Goal: Entertainment & Leisure: Browse casually

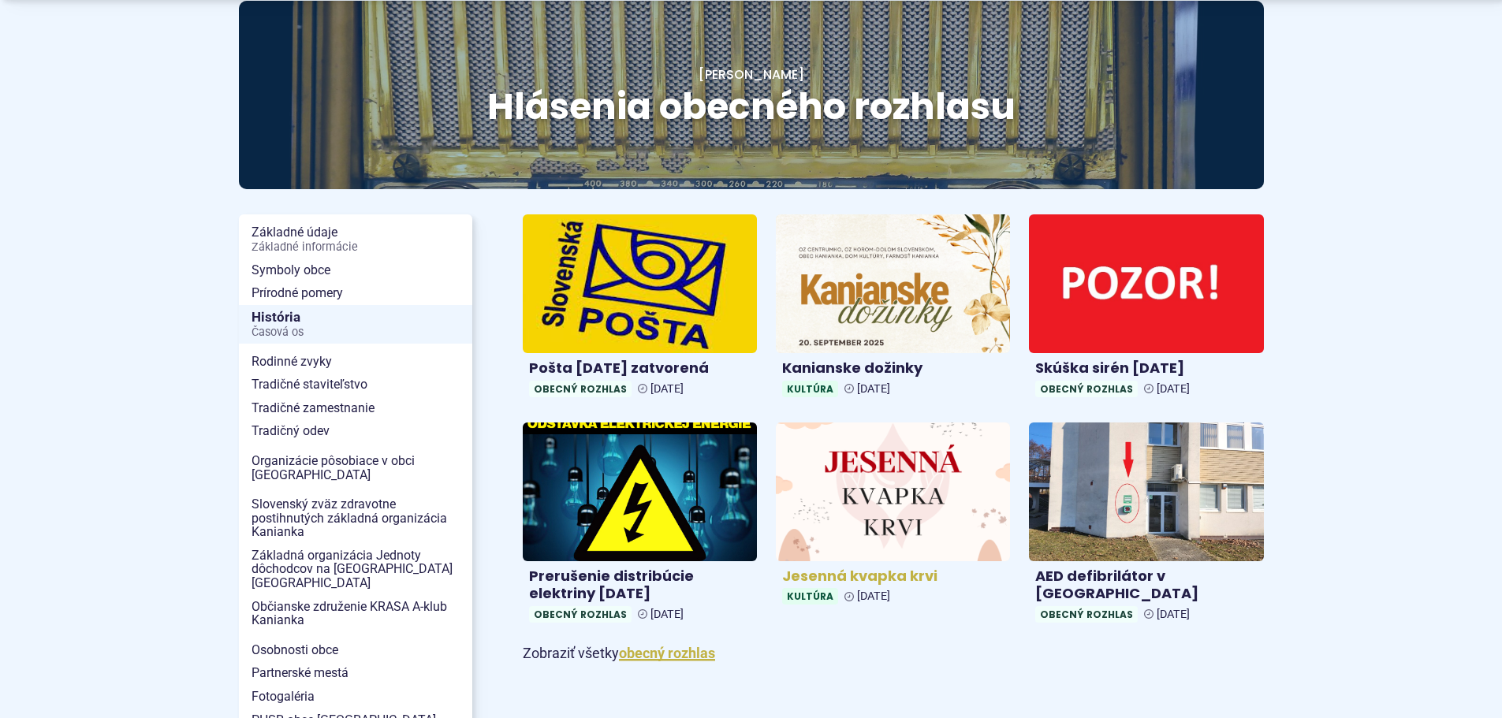
scroll to position [237, 0]
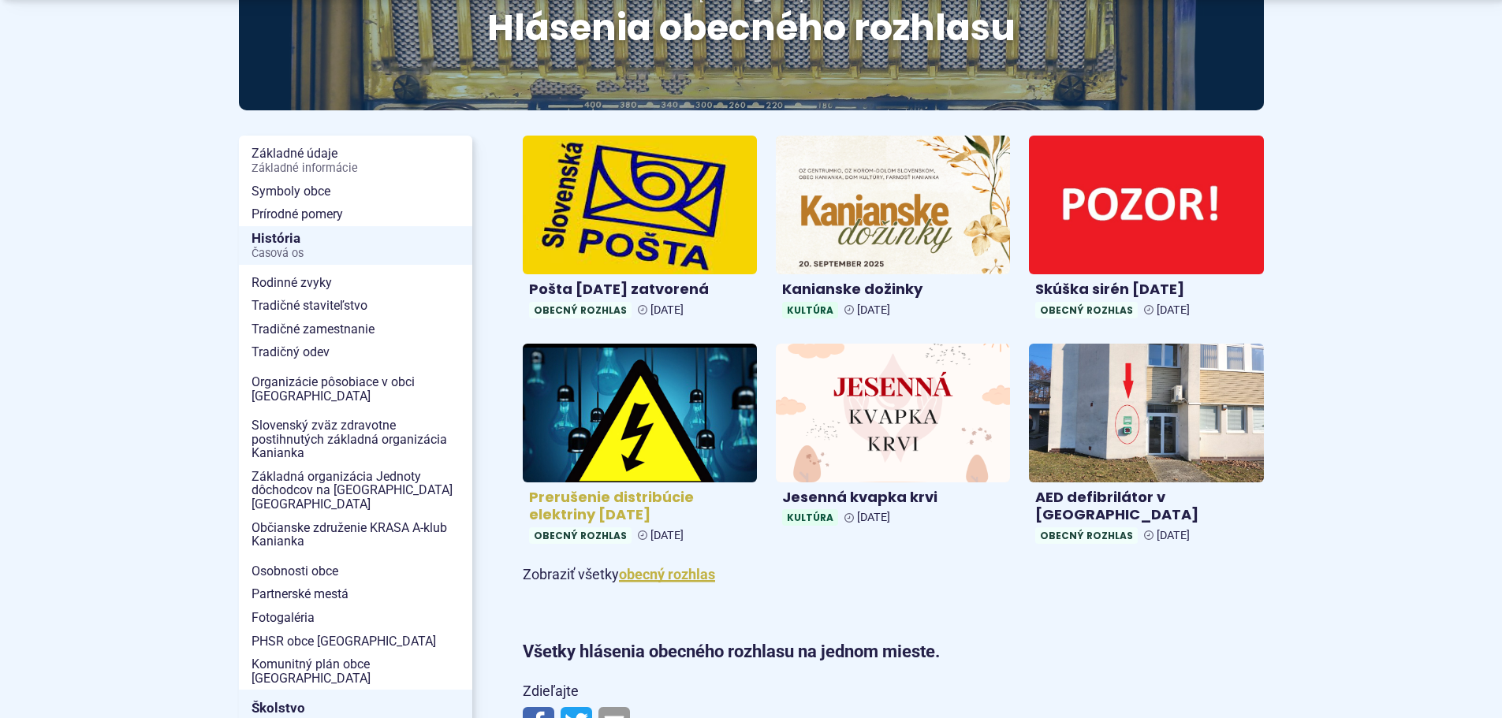
click at [643, 496] on h4 "Prerušenie distribúcie elektriny [DATE]" at bounding box center [640, 506] width 222 height 35
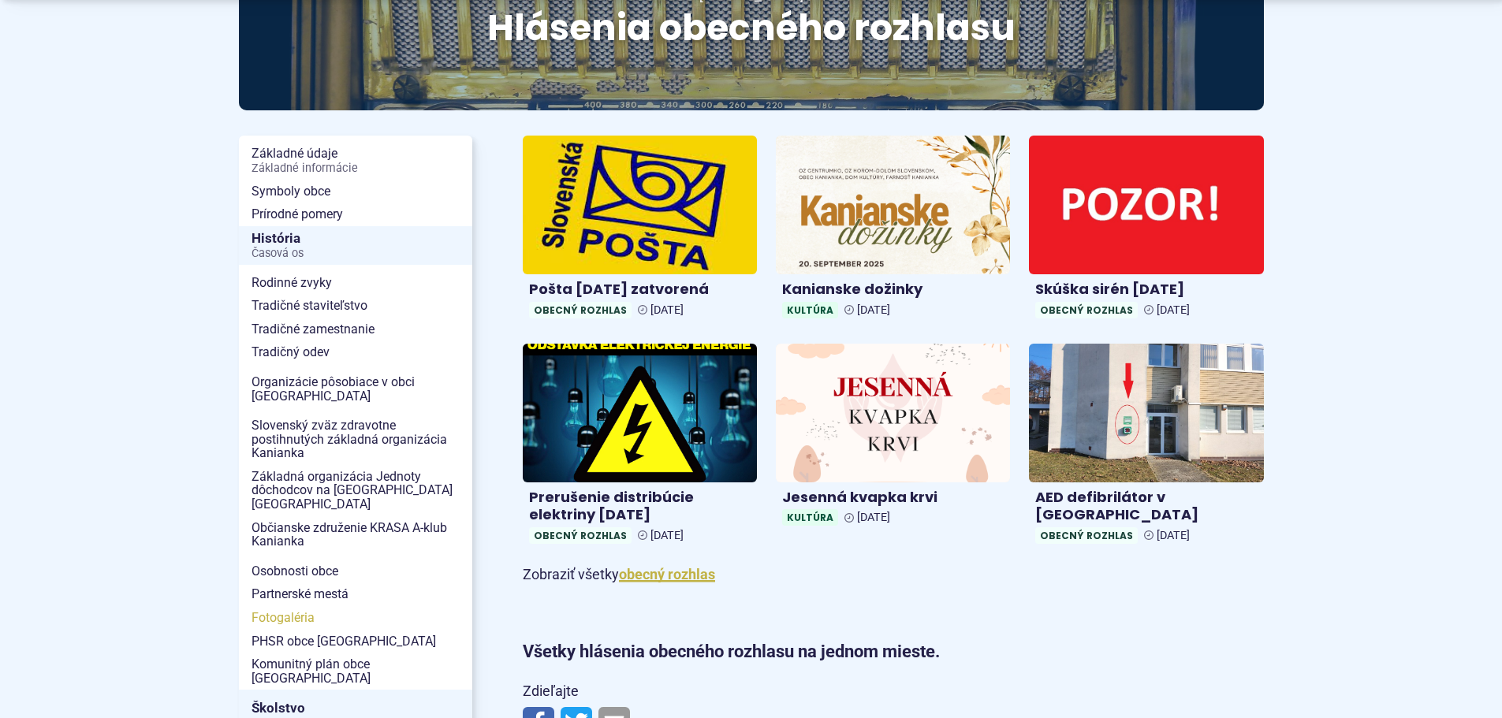
click at [278, 606] on span "Fotogaléria" at bounding box center [356, 618] width 208 height 24
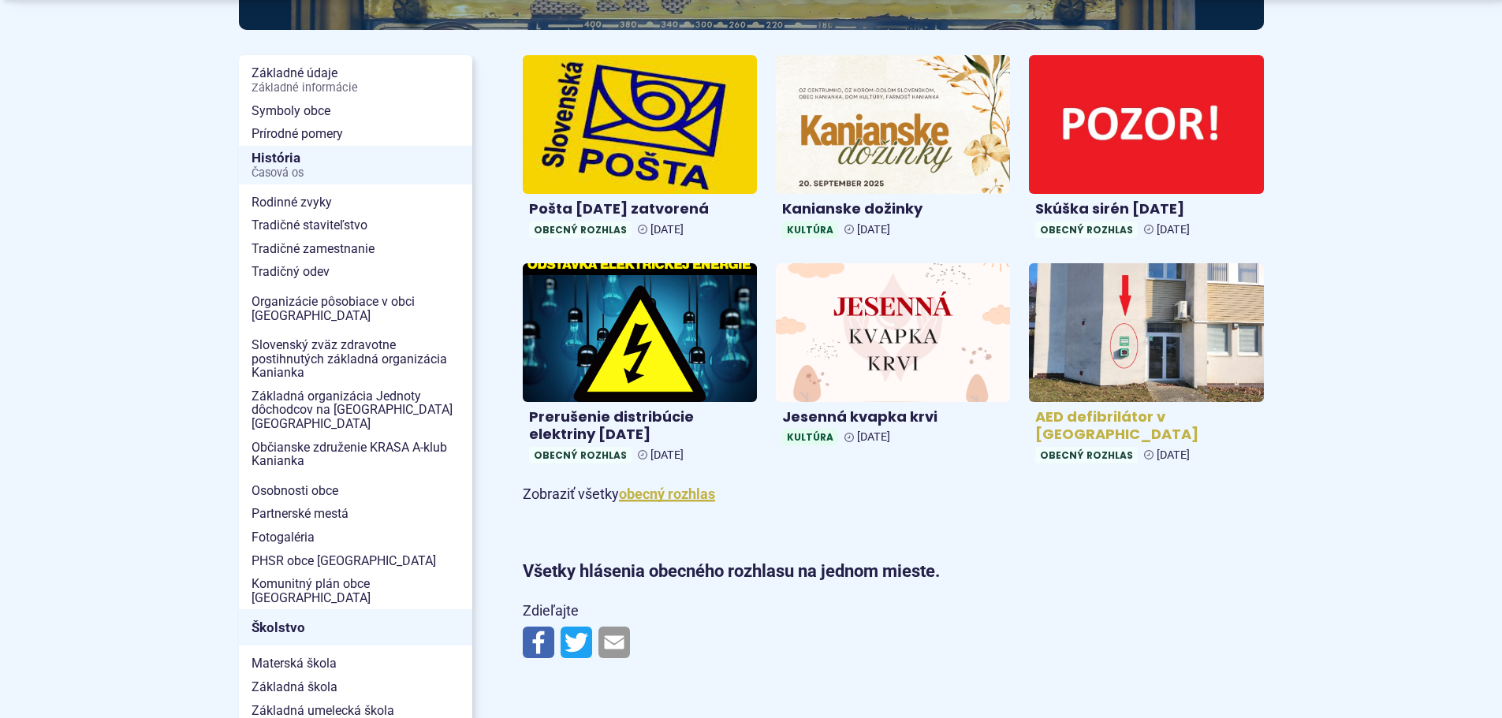
scroll to position [394, 0]
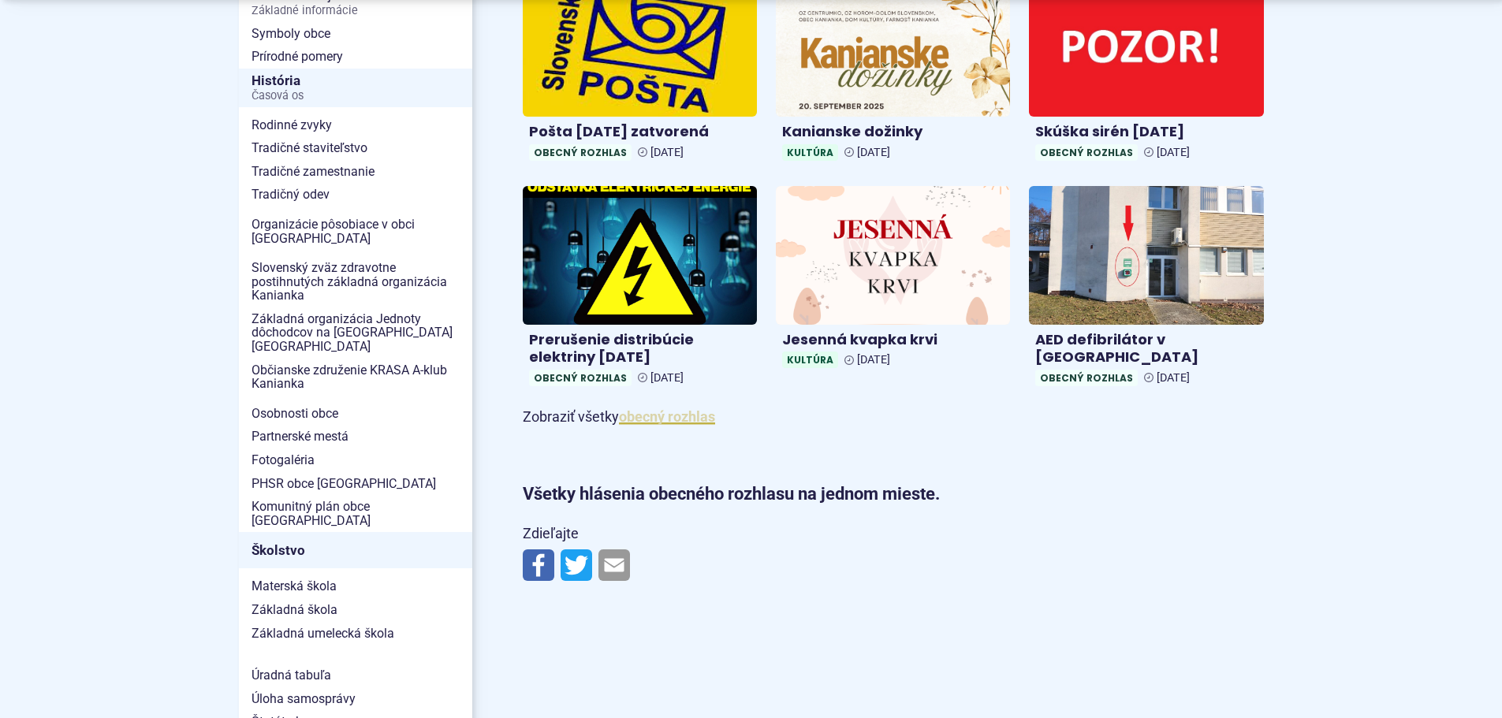
click at [646, 415] on link "obecný rozhlas" at bounding box center [667, 416] width 96 height 17
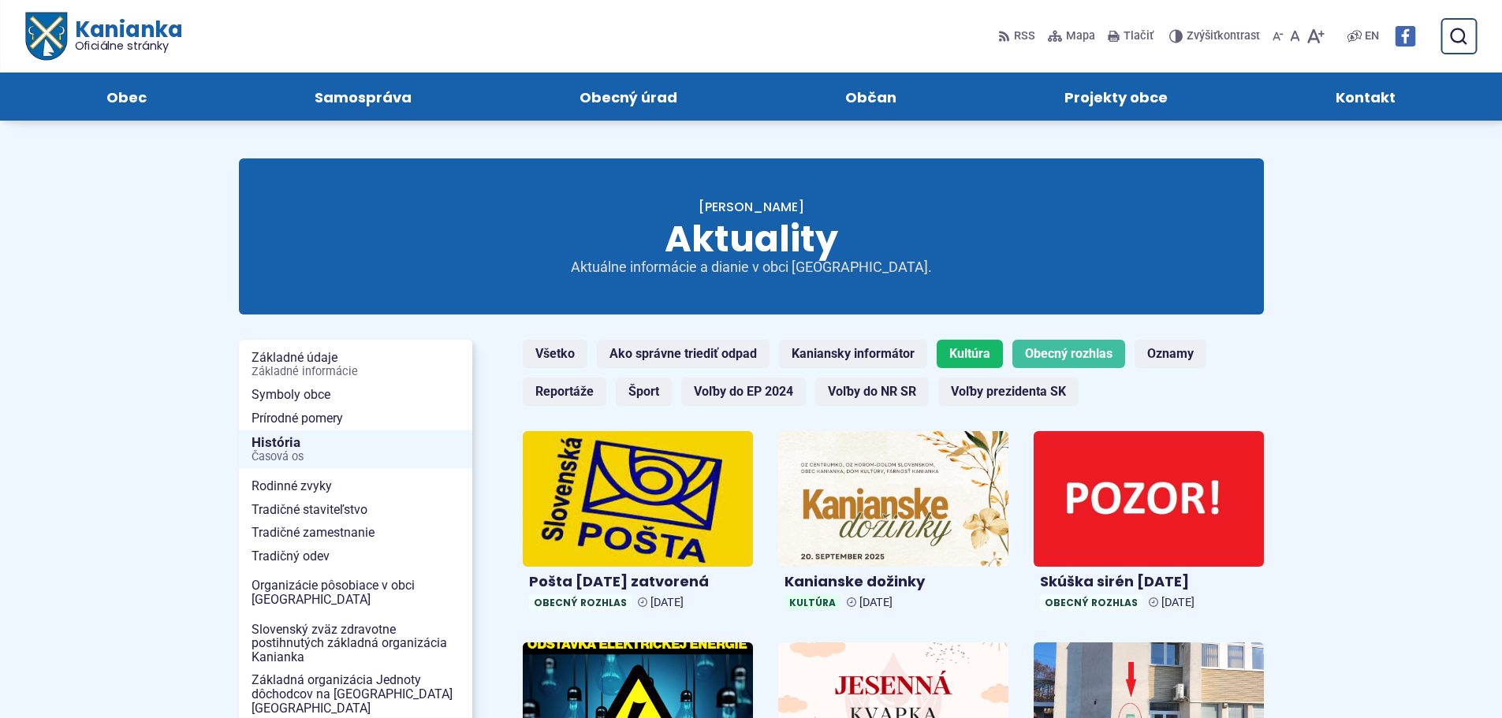
click at [979, 352] on link "Kultúra" at bounding box center [970, 354] width 66 height 28
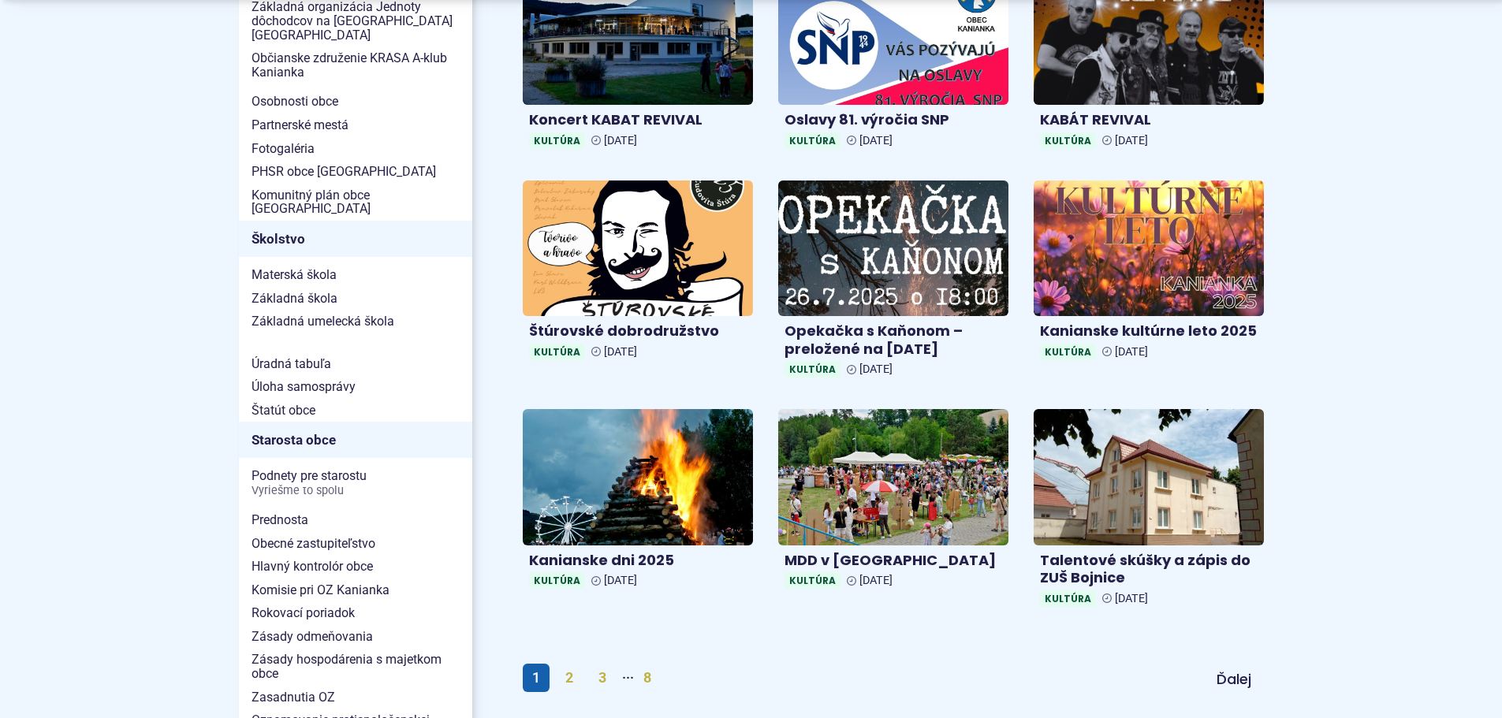
scroll to position [710, 0]
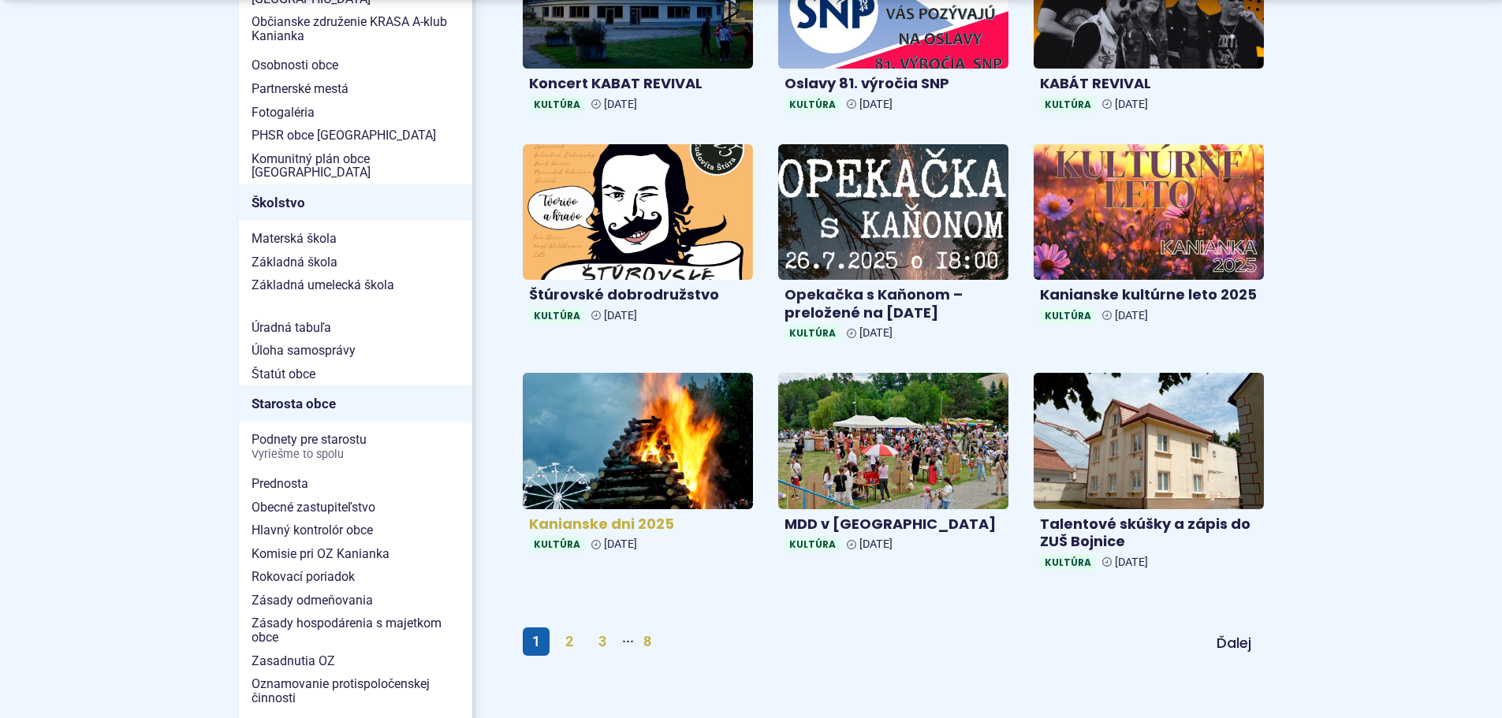
click at [628, 470] on img at bounding box center [637, 441] width 265 height 156
click at [621, 520] on h4 "Kanianske dni 2025" at bounding box center [638, 525] width 218 height 18
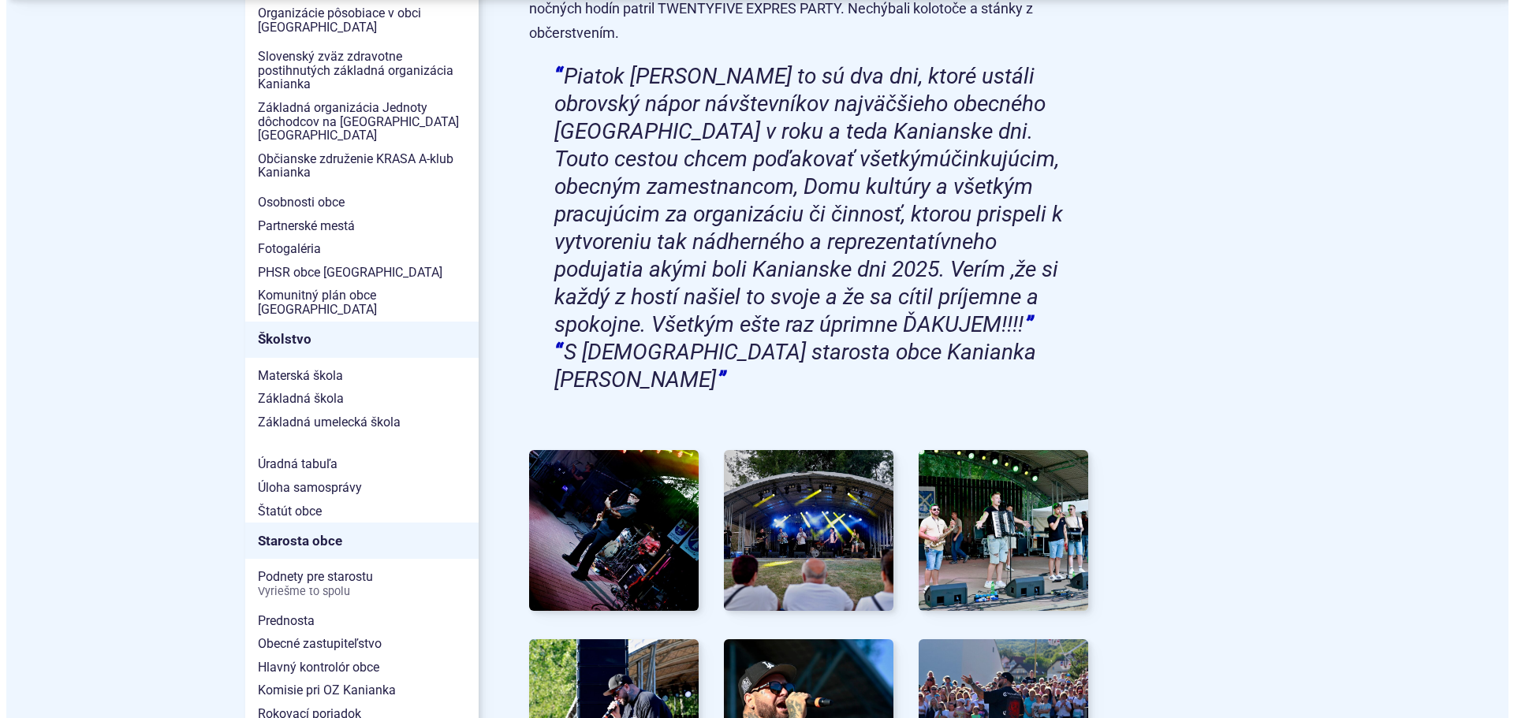
scroll to position [631, 0]
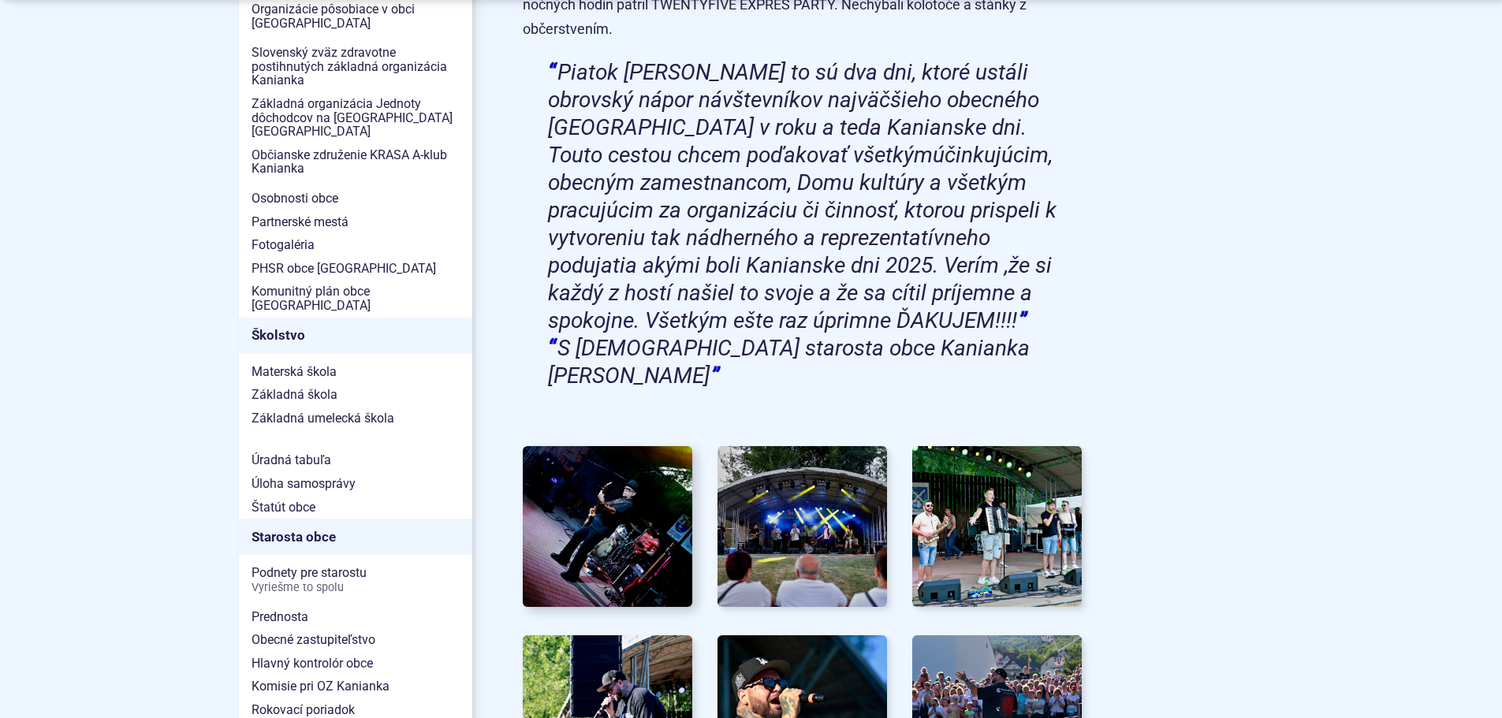
click at [582, 456] on img at bounding box center [607, 526] width 187 height 177
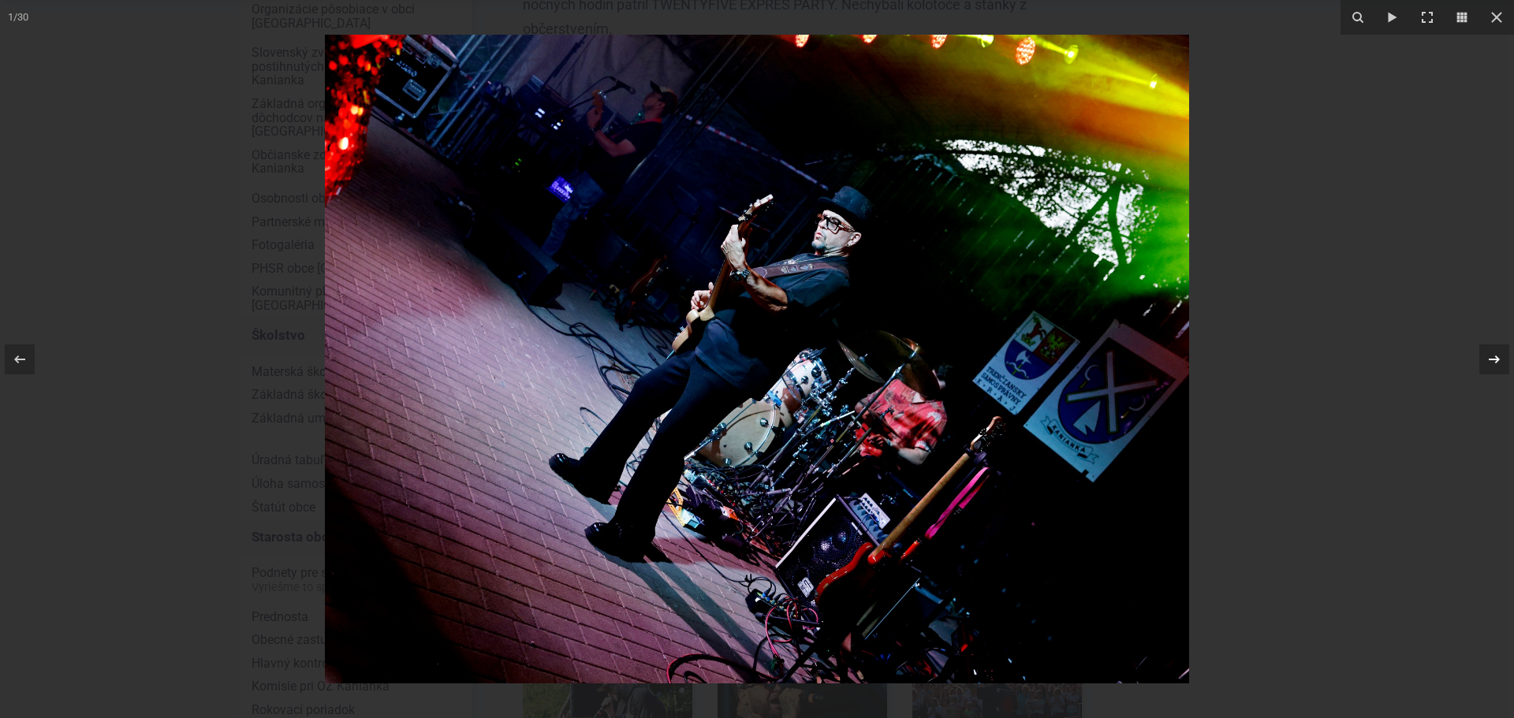
click at [1489, 361] on div "1 / 30" at bounding box center [757, 359] width 1514 height 718
click at [1486, 354] on icon at bounding box center [1494, 359] width 19 height 19
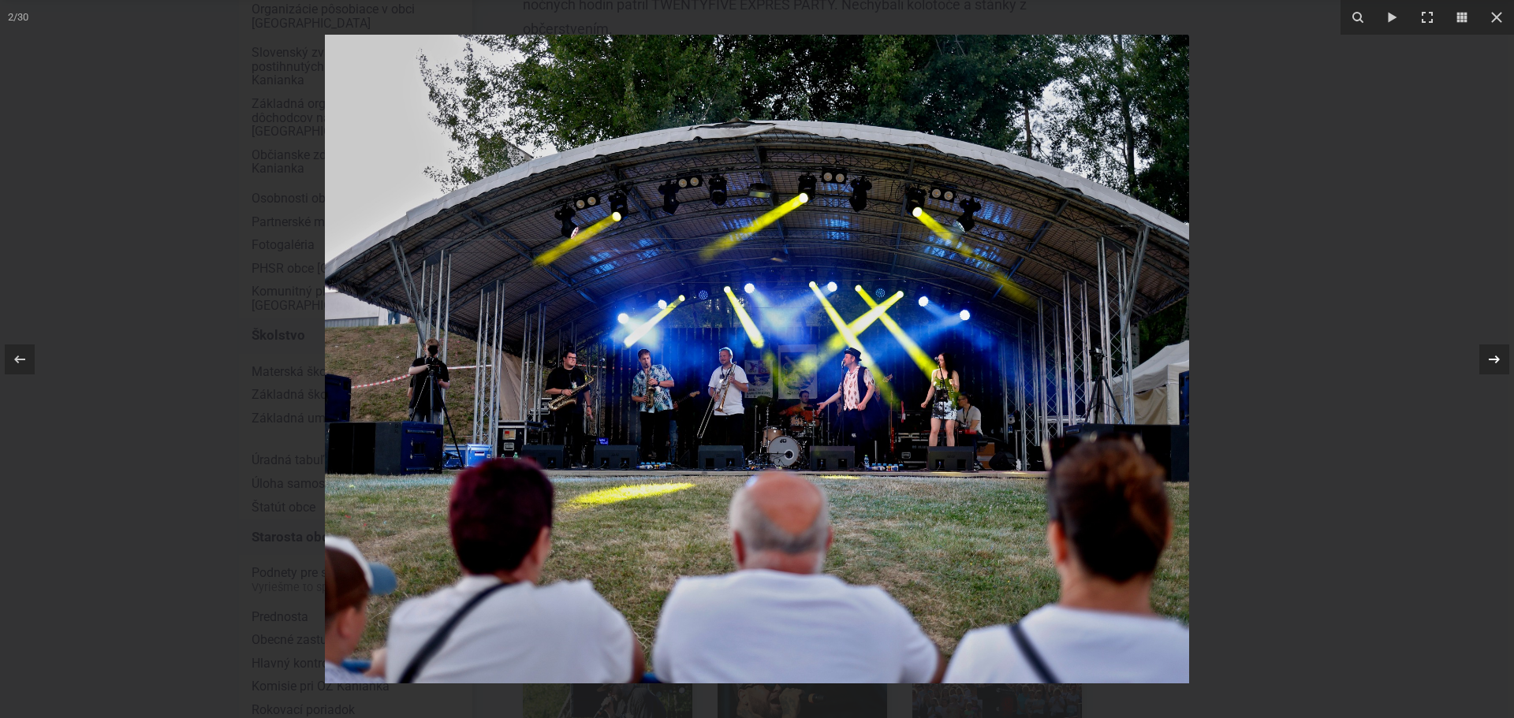
click at [1486, 354] on div "2 / 30" at bounding box center [757, 359] width 1514 height 718
click at [1497, 357] on icon at bounding box center [1494, 359] width 11 height 8
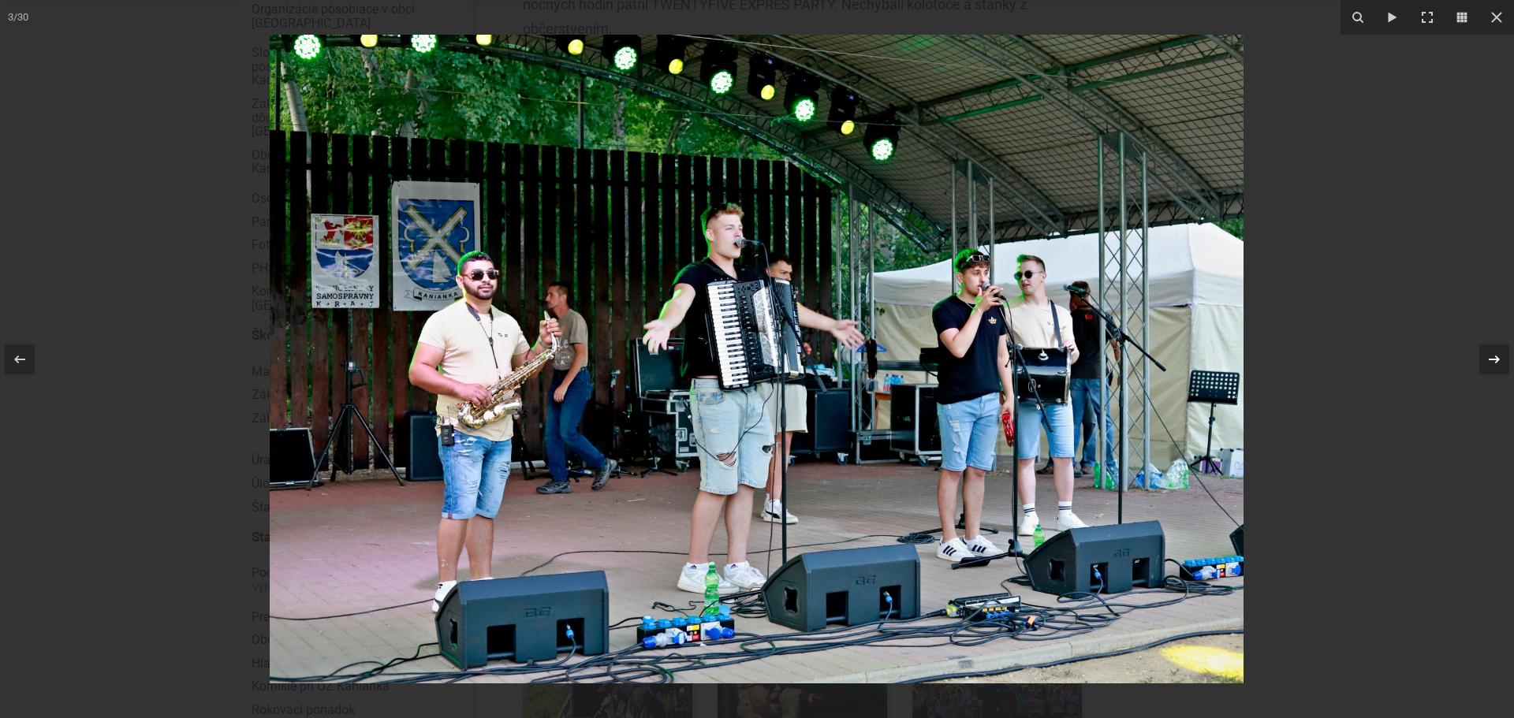
click at [1497, 357] on icon at bounding box center [1494, 359] width 11 height 8
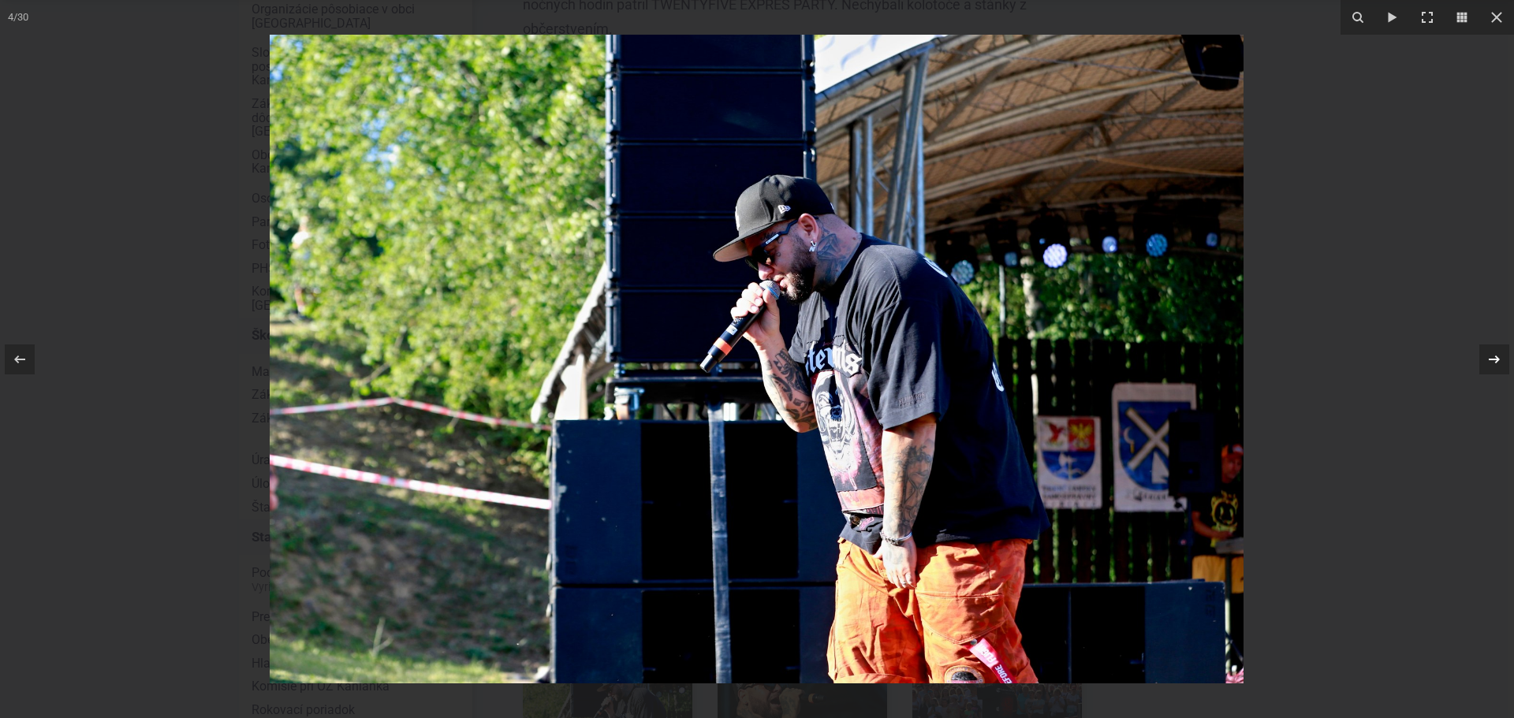
click at [1497, 357] on icon at bounding box center [1494, 359] width 11 height 8
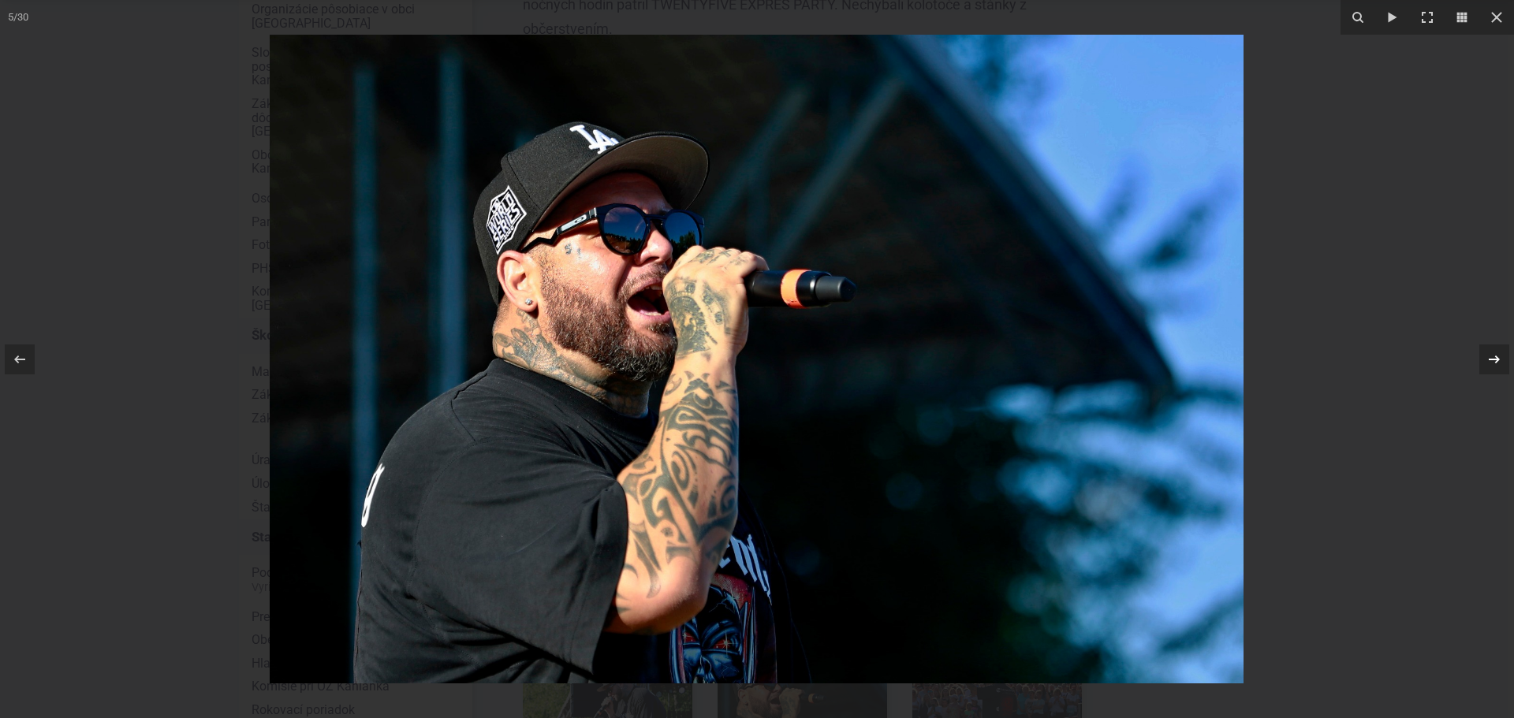
click at [1497, 357] on icon at bounding box center [1494, 359] width 11 height 8
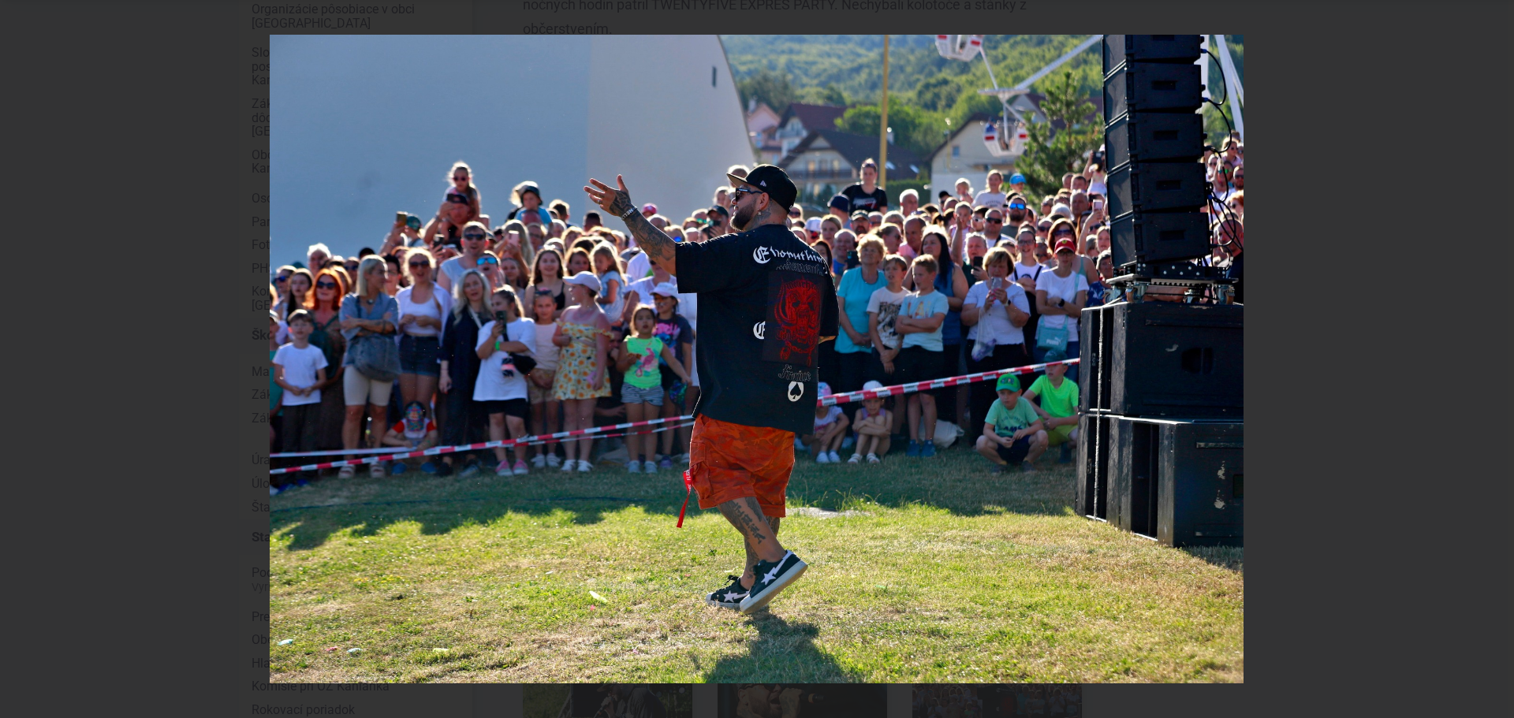
click at [1497, 357] on div "6 / 30" at bounding box center [757, 359] width 1514 height 718
click at [1493, 355] on icon at bounding box center [1494, 359] width 19 height 19
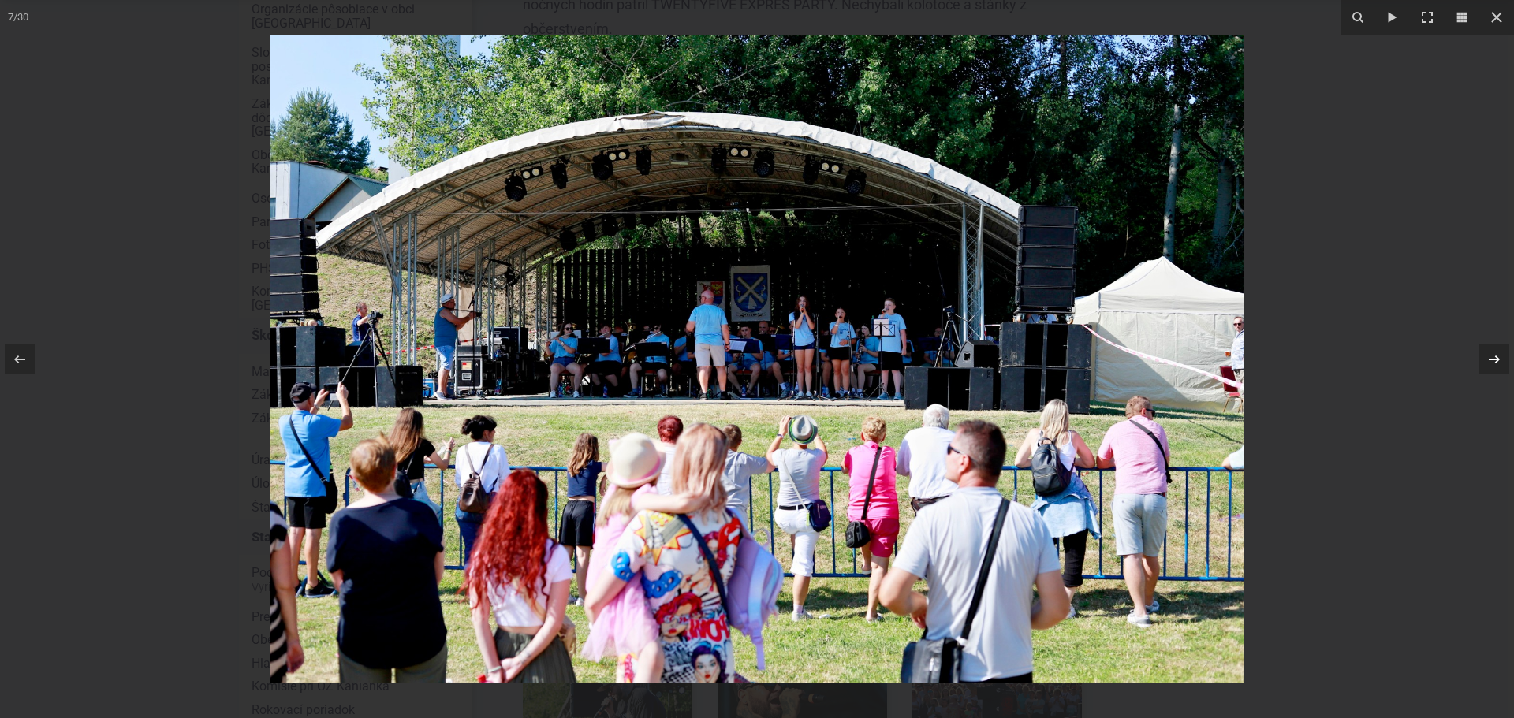
click at [1493, 355] on icon at bounding box center [1494, 359] width 19 height 19
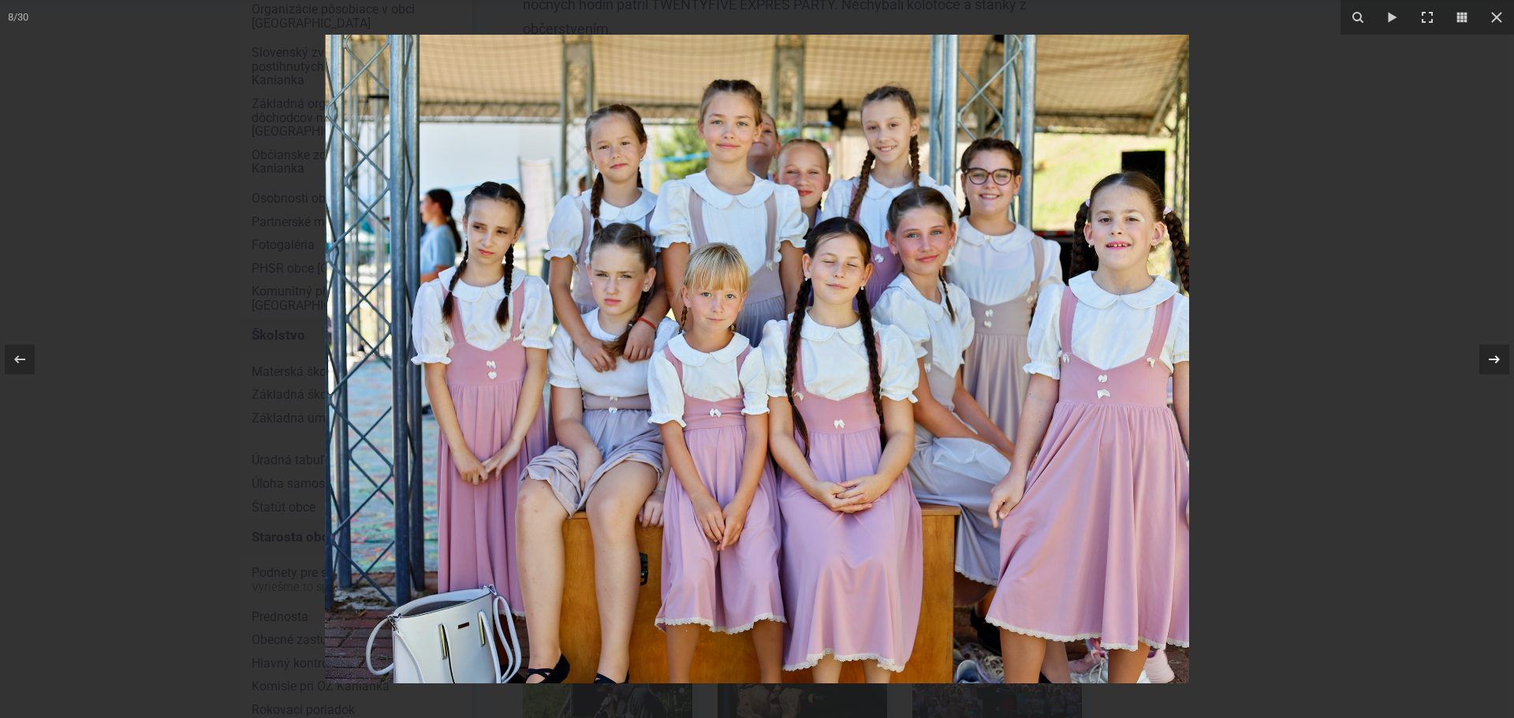
click at [1493, 355] on div "8 / 30" at bounding box center [757, 359] width 1514 height 718
click at [1490, 358] on icon at bounding box center [1494, 359] width 19 height 19
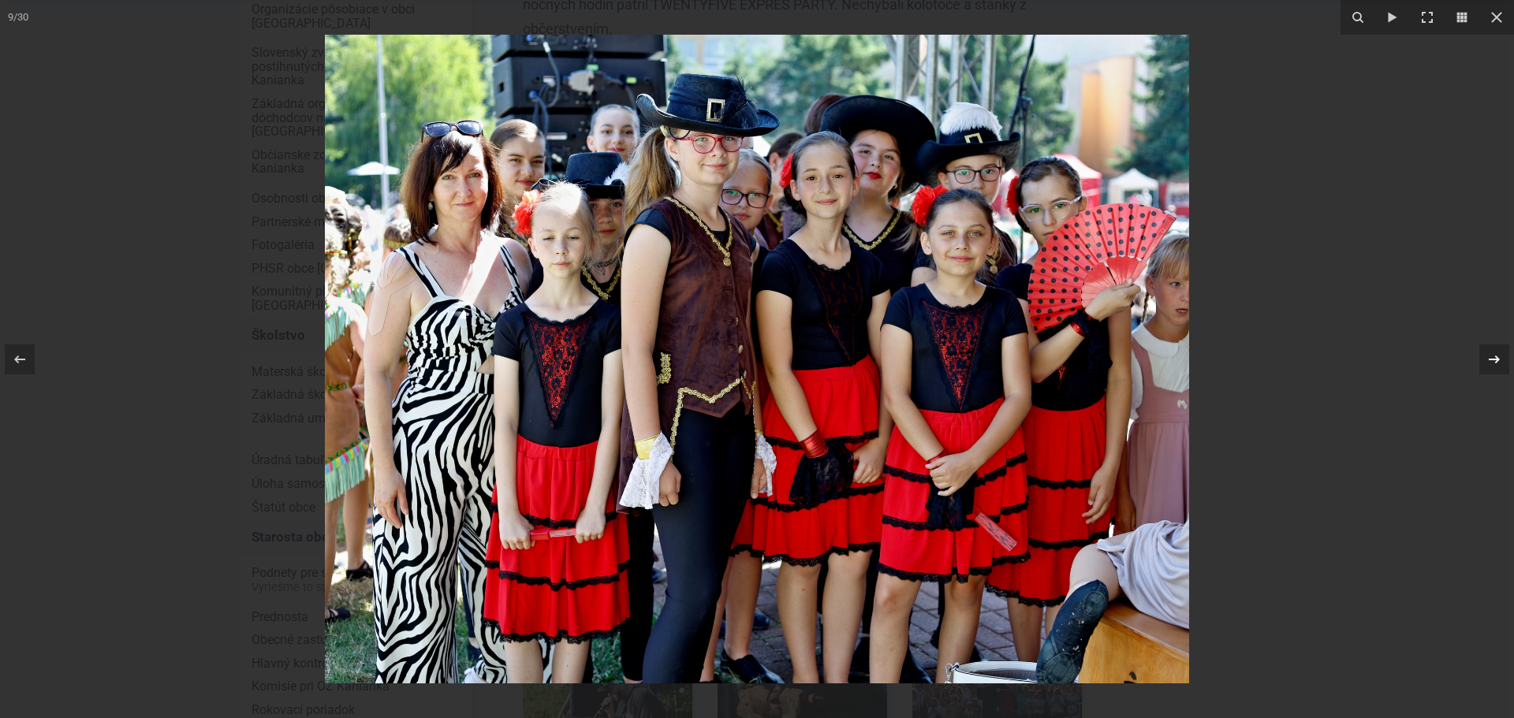
click at [1490, 358] on div "9 / 30" at bounding box center [757, 359] width 1514 height 718
click at [1498, 354] on icon at bounding box center [1494, 359] width 19 height 19
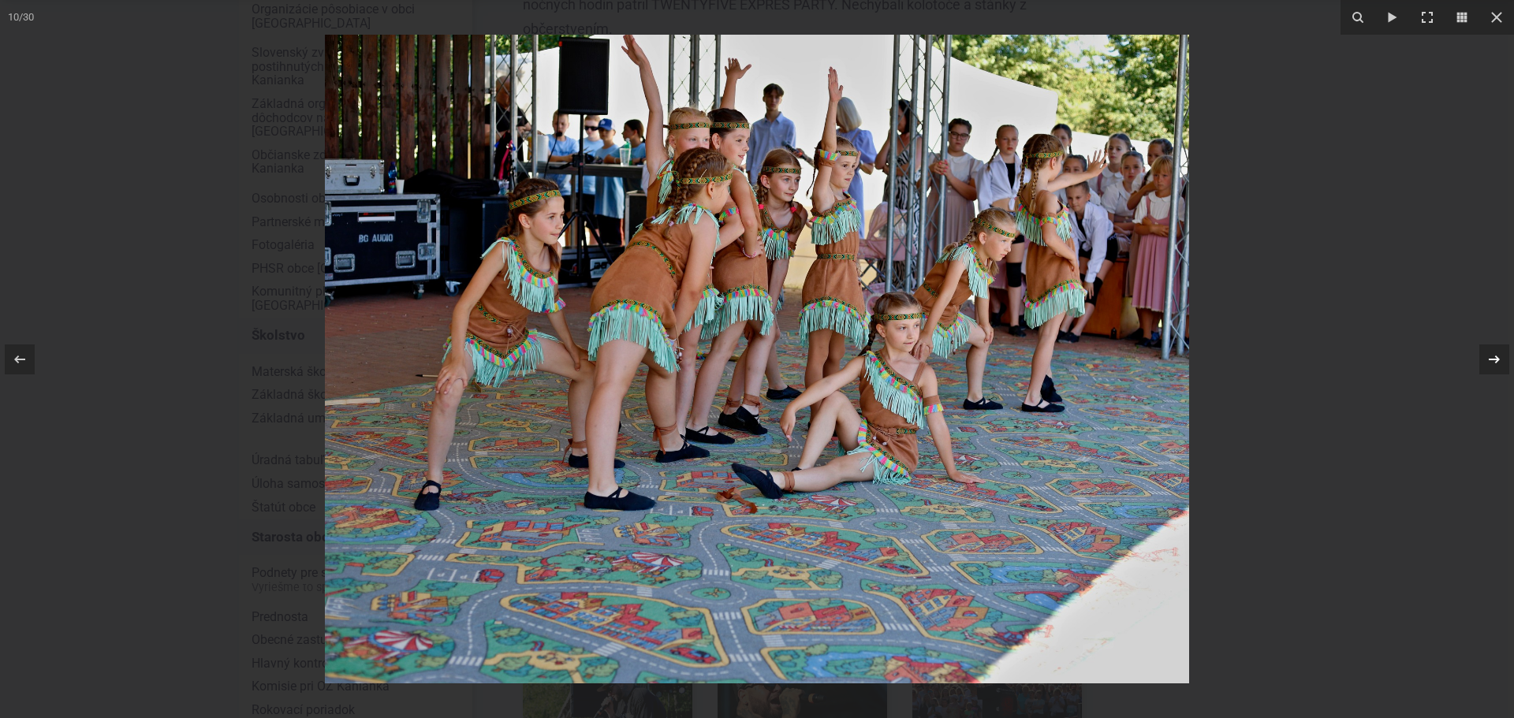
click at [1498, 354] on icon at bounding box center [1494, 359] width 19 height 19
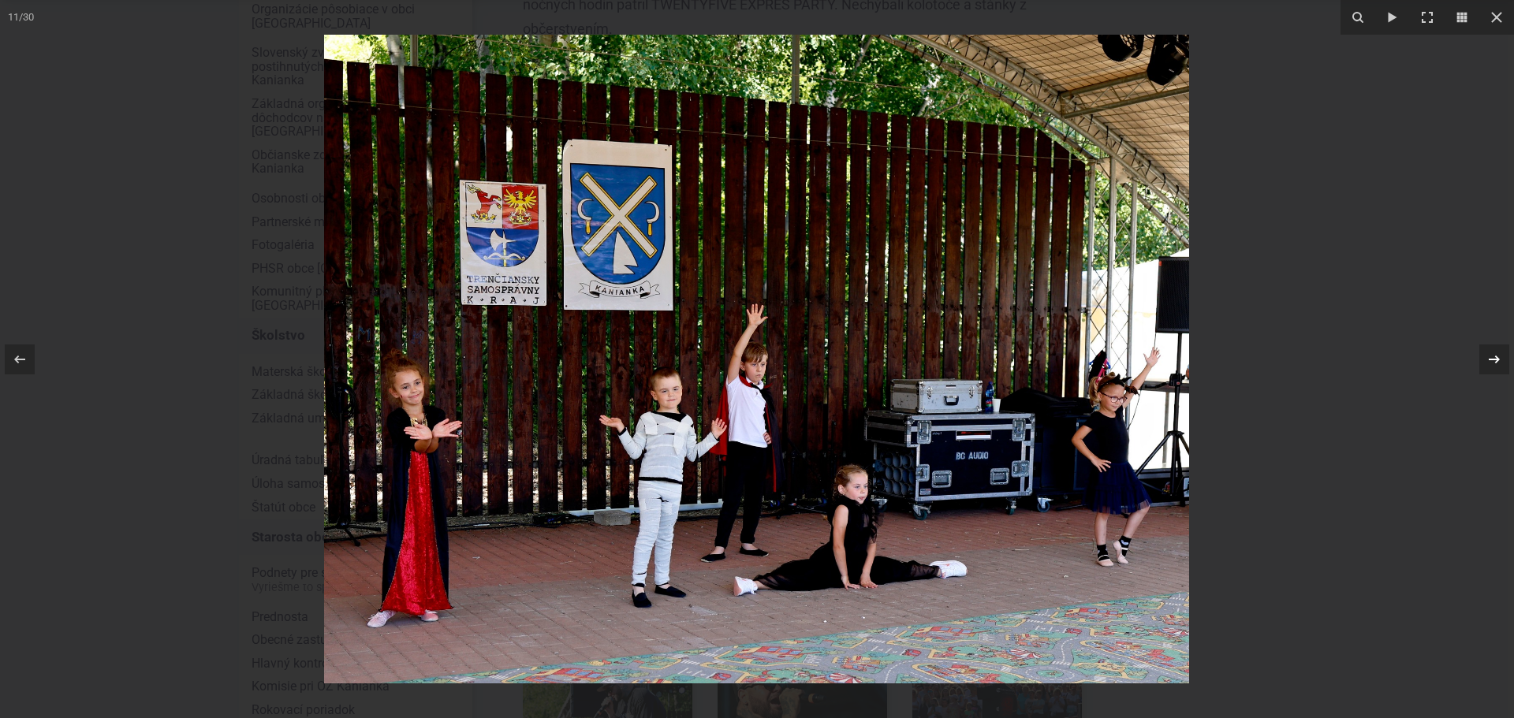
click at [1498, 354] on icon at bounding box center [1494, 359] width 19 height 19
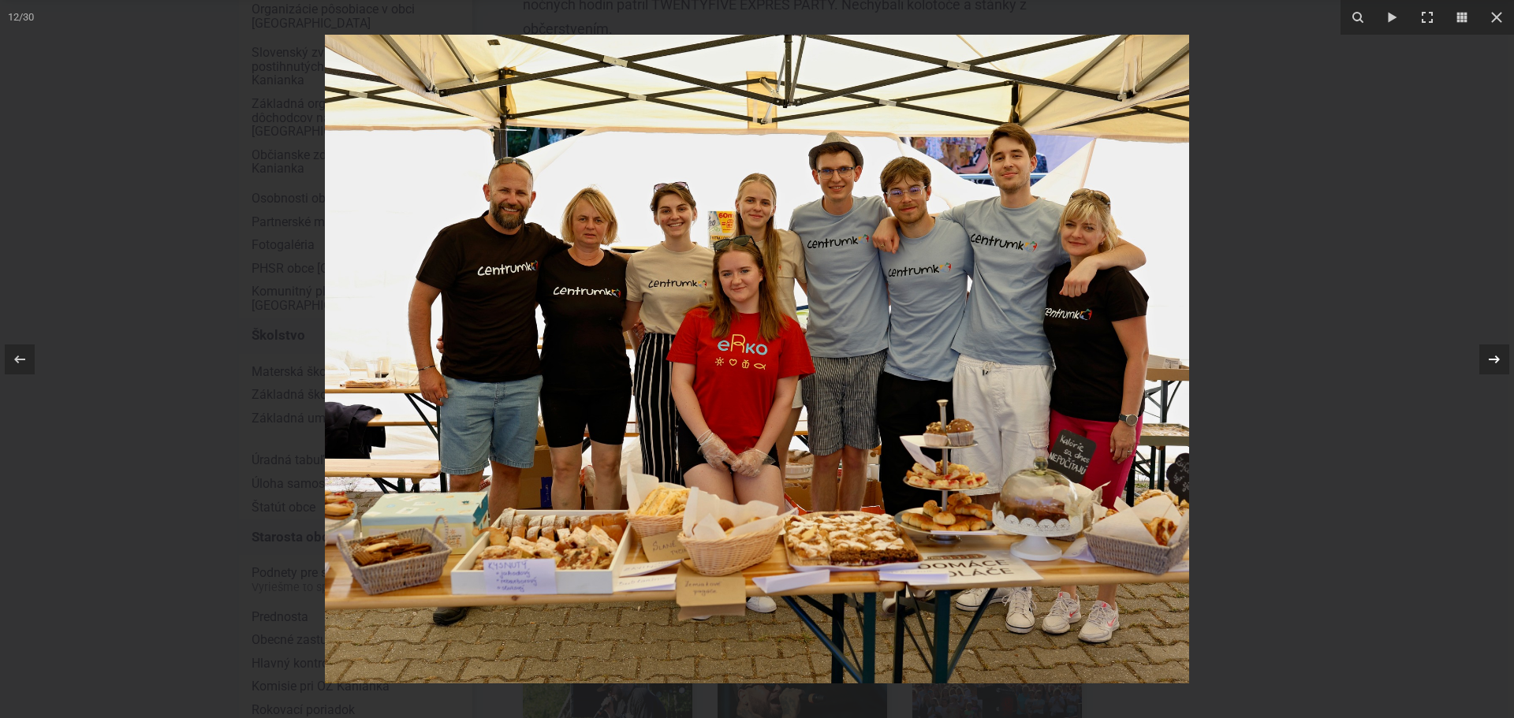
click at [1494, 353] on icon at bounding box center [1494, 359] width 19 height 19
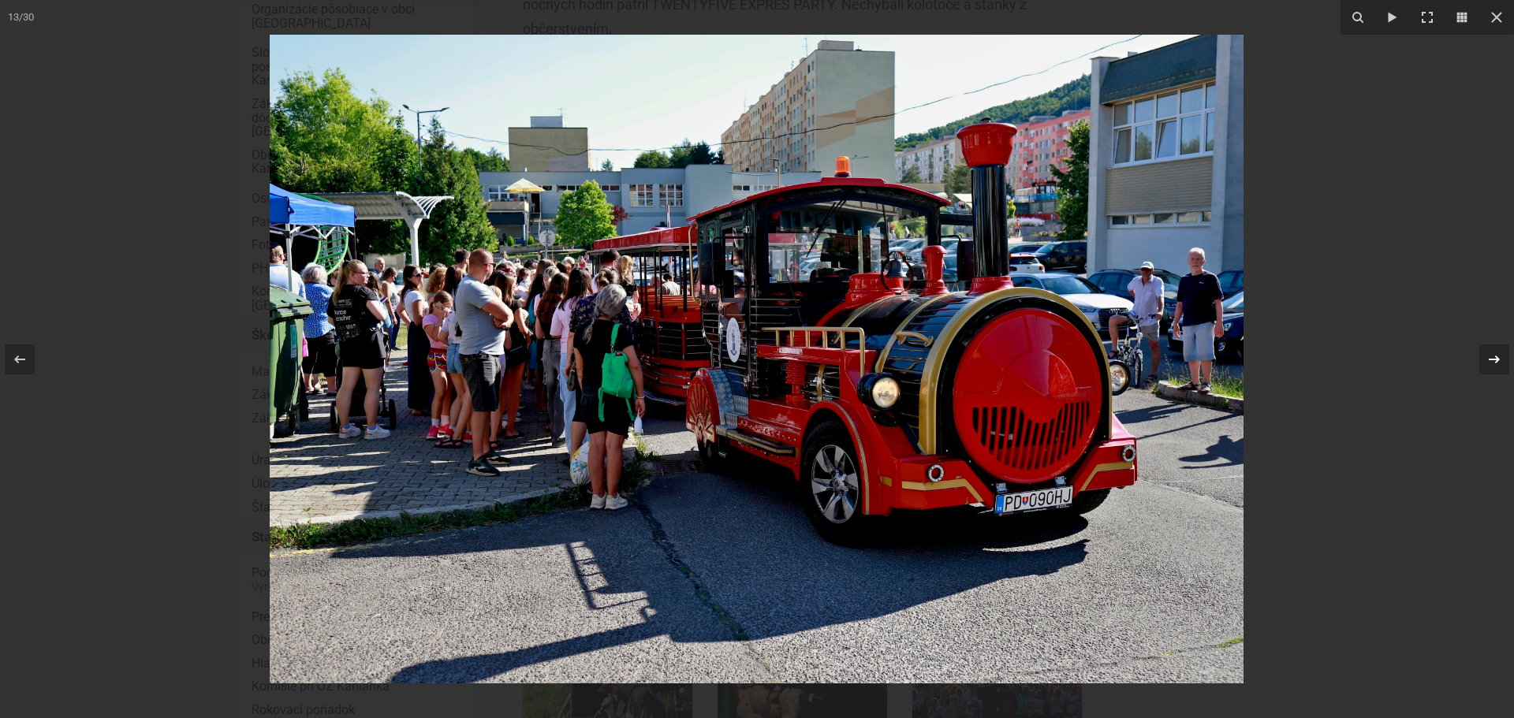
click at [1494, 353] on div "13 / 30" at bounding box center [757, 359] width 1514 height 718
click at [1492, 358] on icon at bounding box center [1494, 359] width 19 height 19
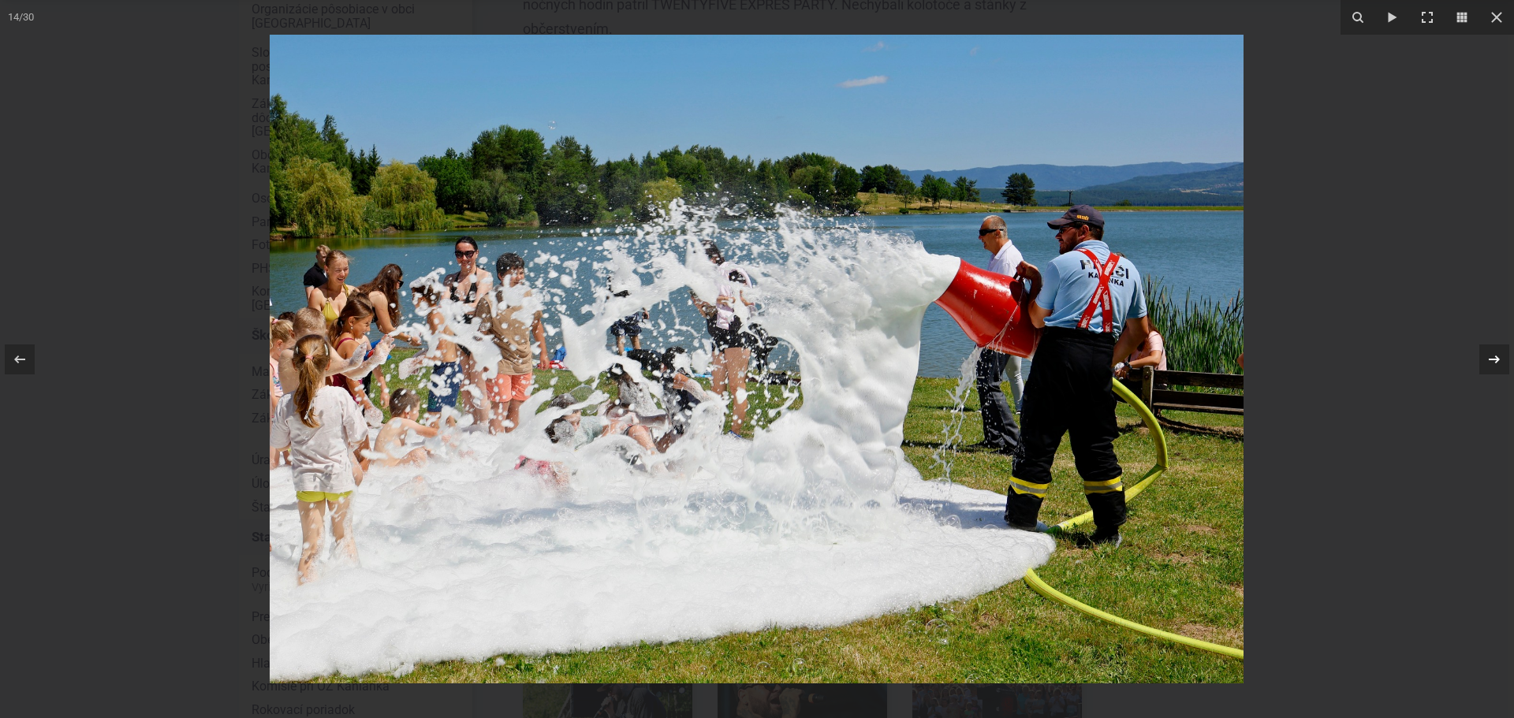
click at [1492, 358] on div "14 / 30" at bounding box center [757, 359] width 1514 height 718
click at [1489, 355] on icon at bounding box center [1494, 359] width 19 height 19
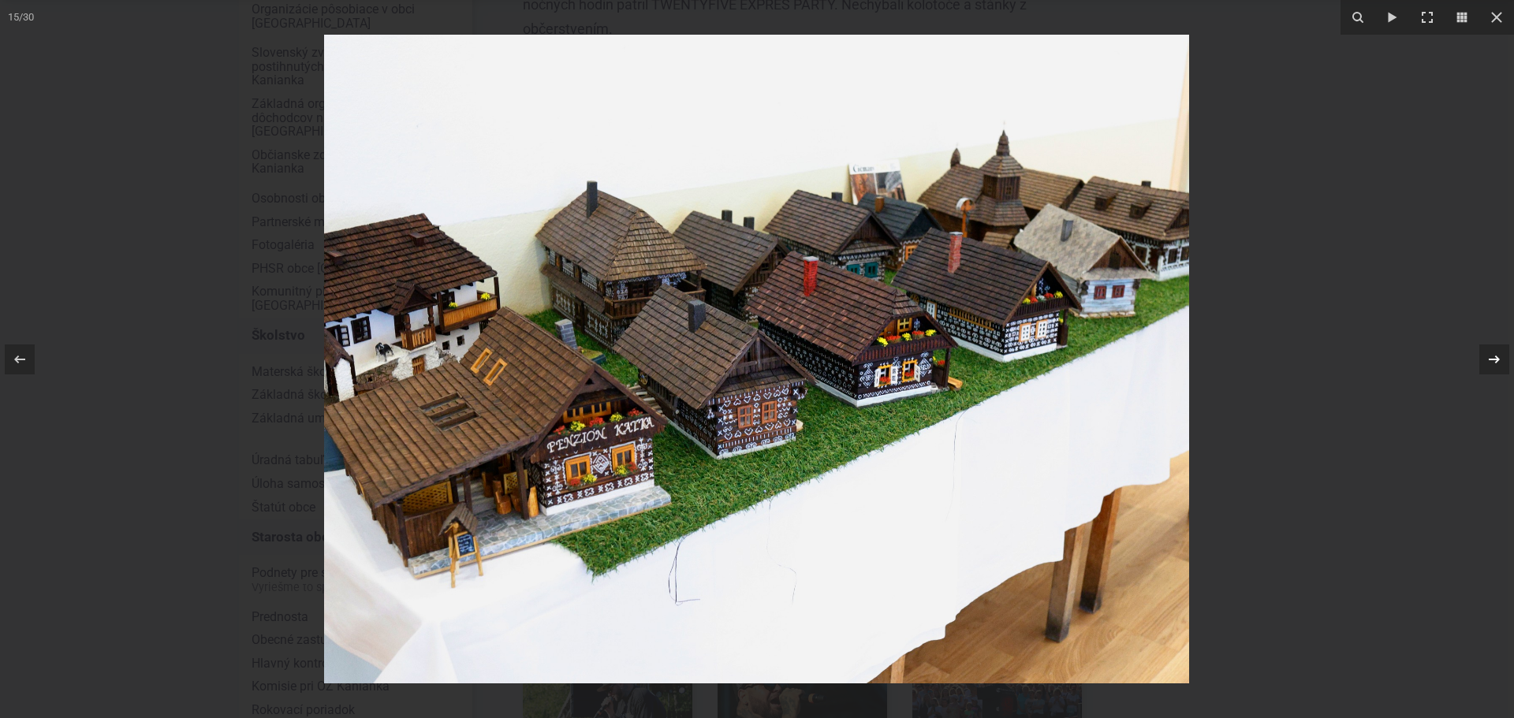
click at [1489, 355] on icon at bounding box center [1494, 359] width 19 height 19
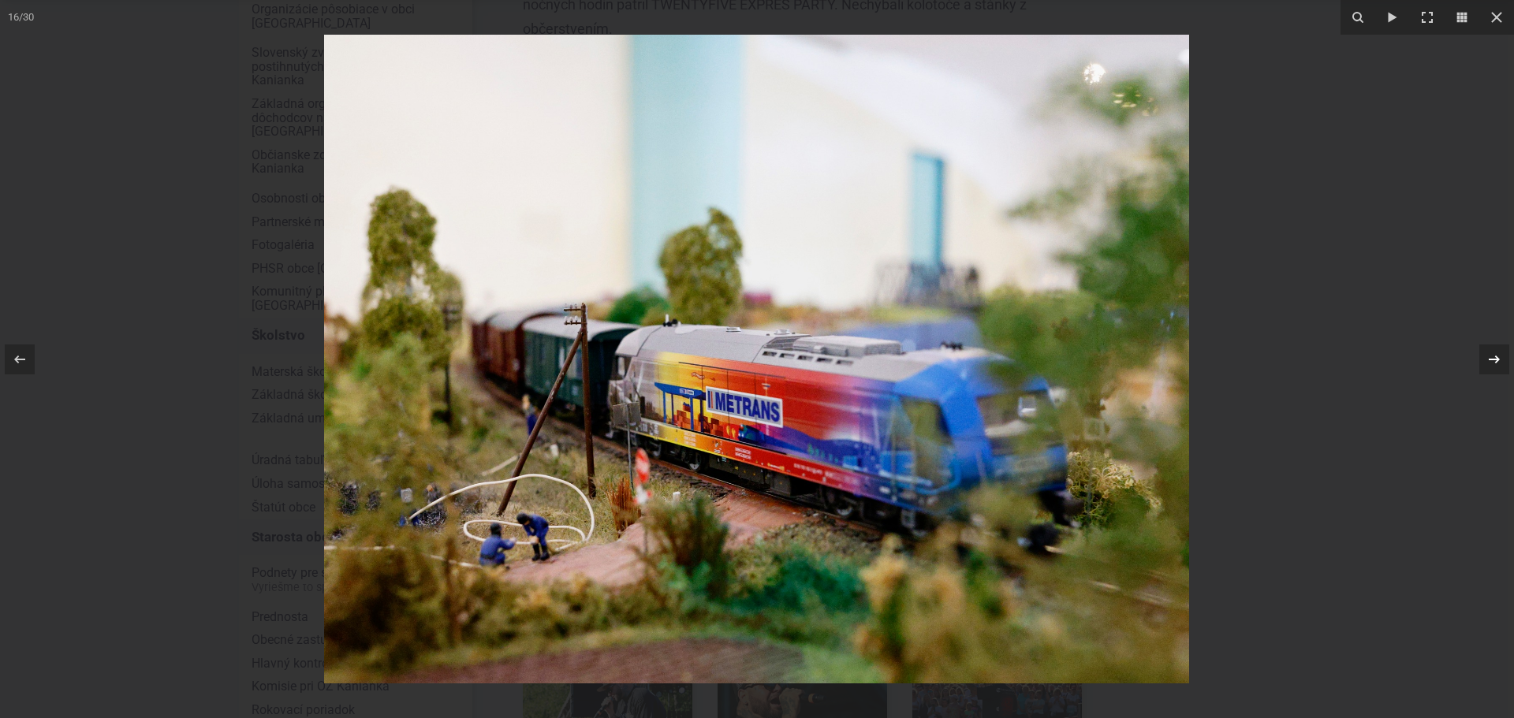
click at [1489, 358] on icon at bounding box center [1494, 359] width 19 height 19
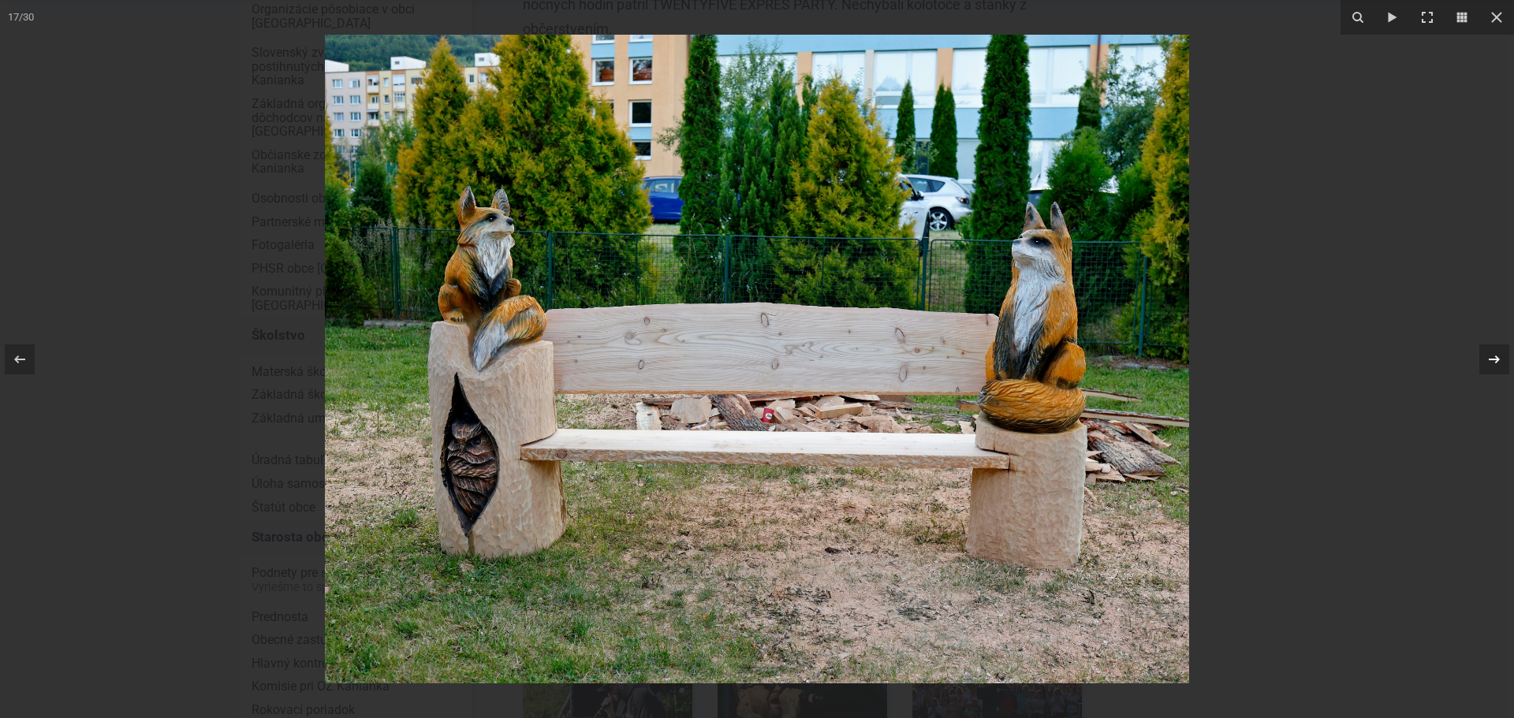
click at [1493, 359] on icon at bounding box center [1494, 359] width 11 height 8
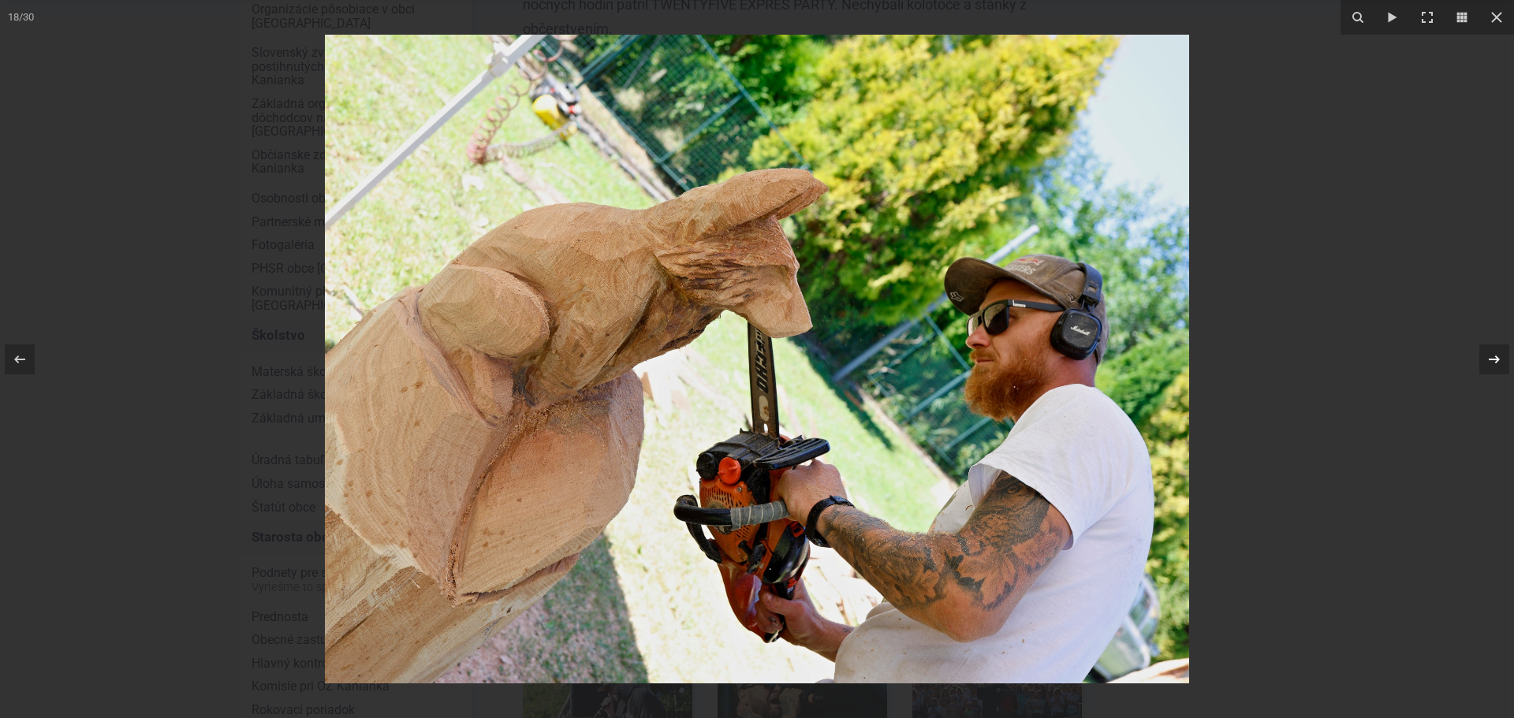
click at [1493, 359] on div "18 / 30" at bounding box center [757, 359] width 1514 height 718
click at [1493, 357] on icon at bounding box center [1494, 359] width 19 height 19
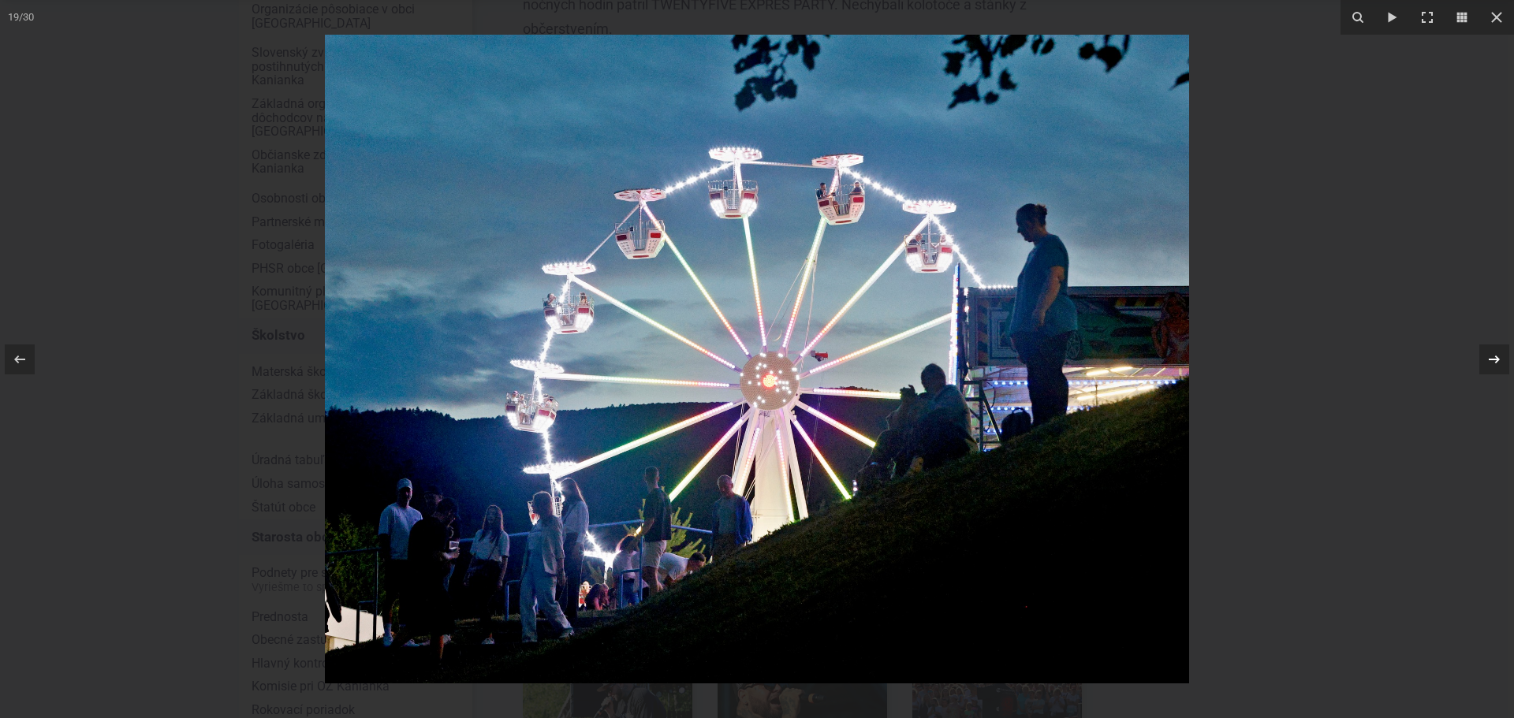
click at [1493, 357] on icon at bounding box center [1494, 359] width 19 height 19
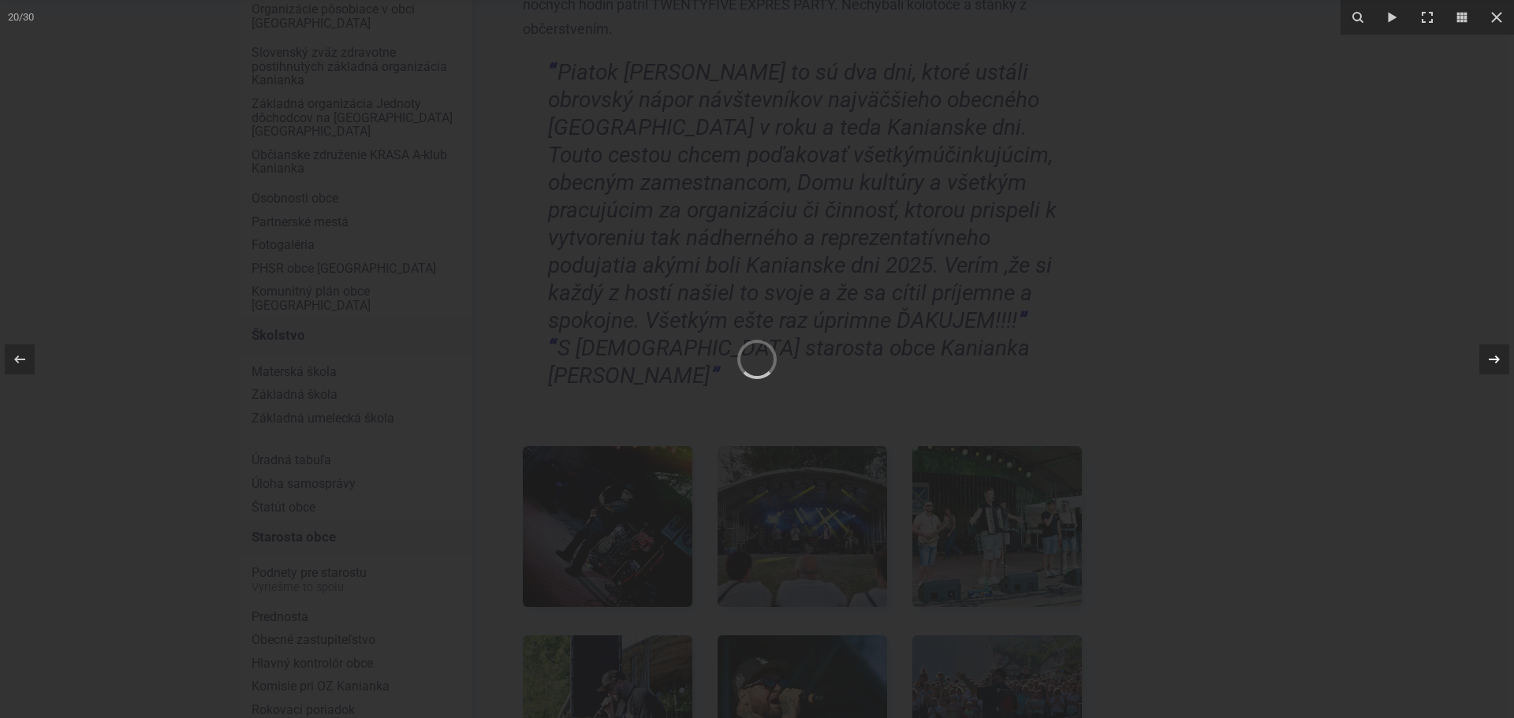
click at [1493, 357] on icon at bounding box center [1494, 359] width 19 height 19
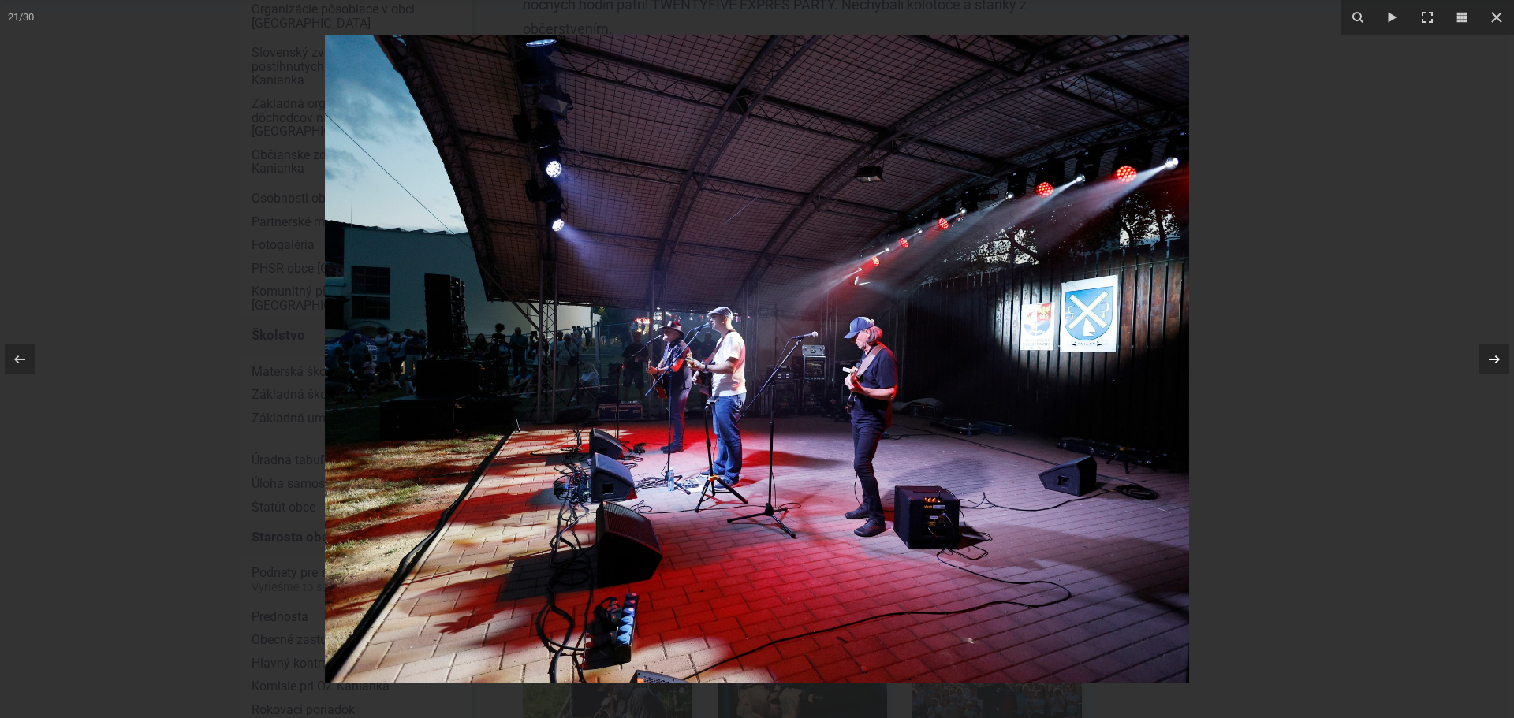
click at [1496, 358] on icon at bounding box center [1494, 359] width 19 height 19
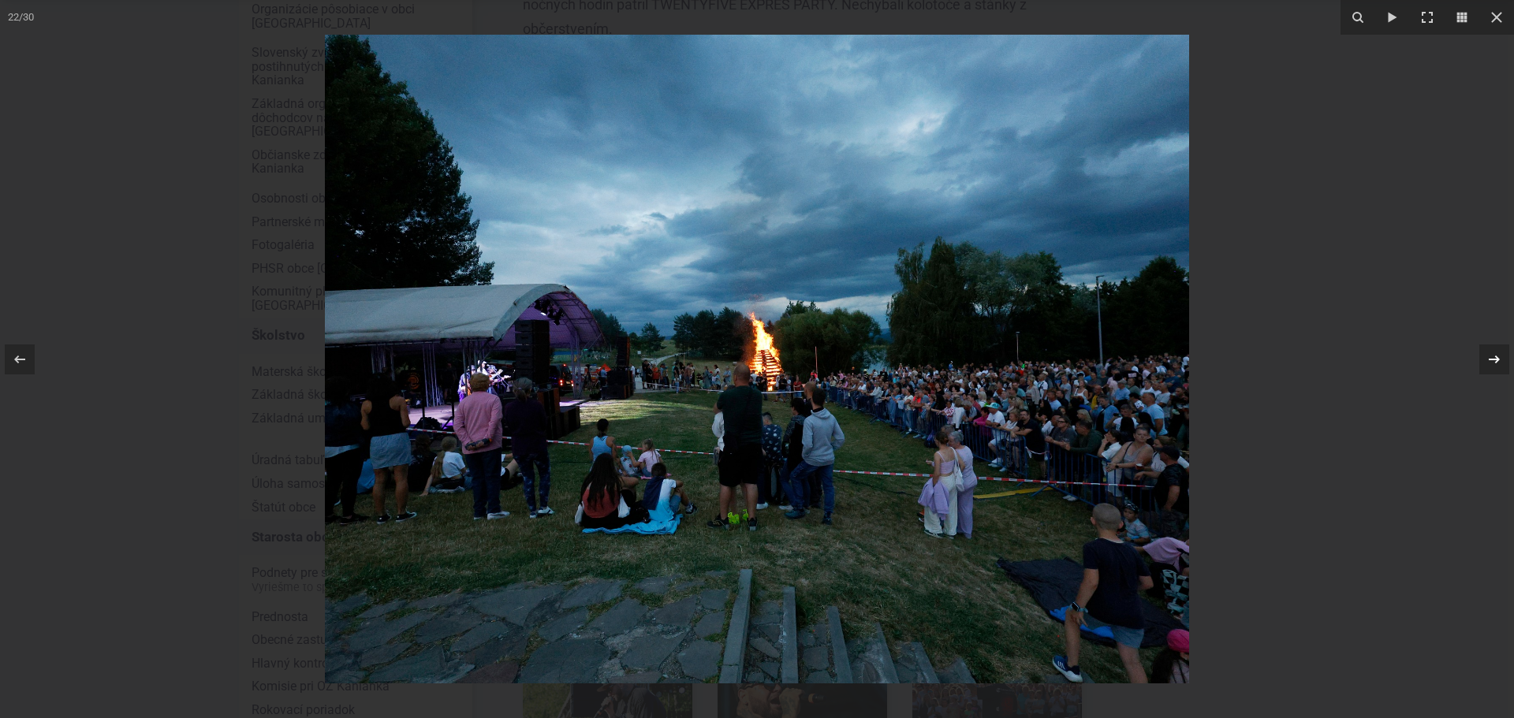
click at [1496, 358] on icon at bounding box center [1494, 359] width 19 height 19
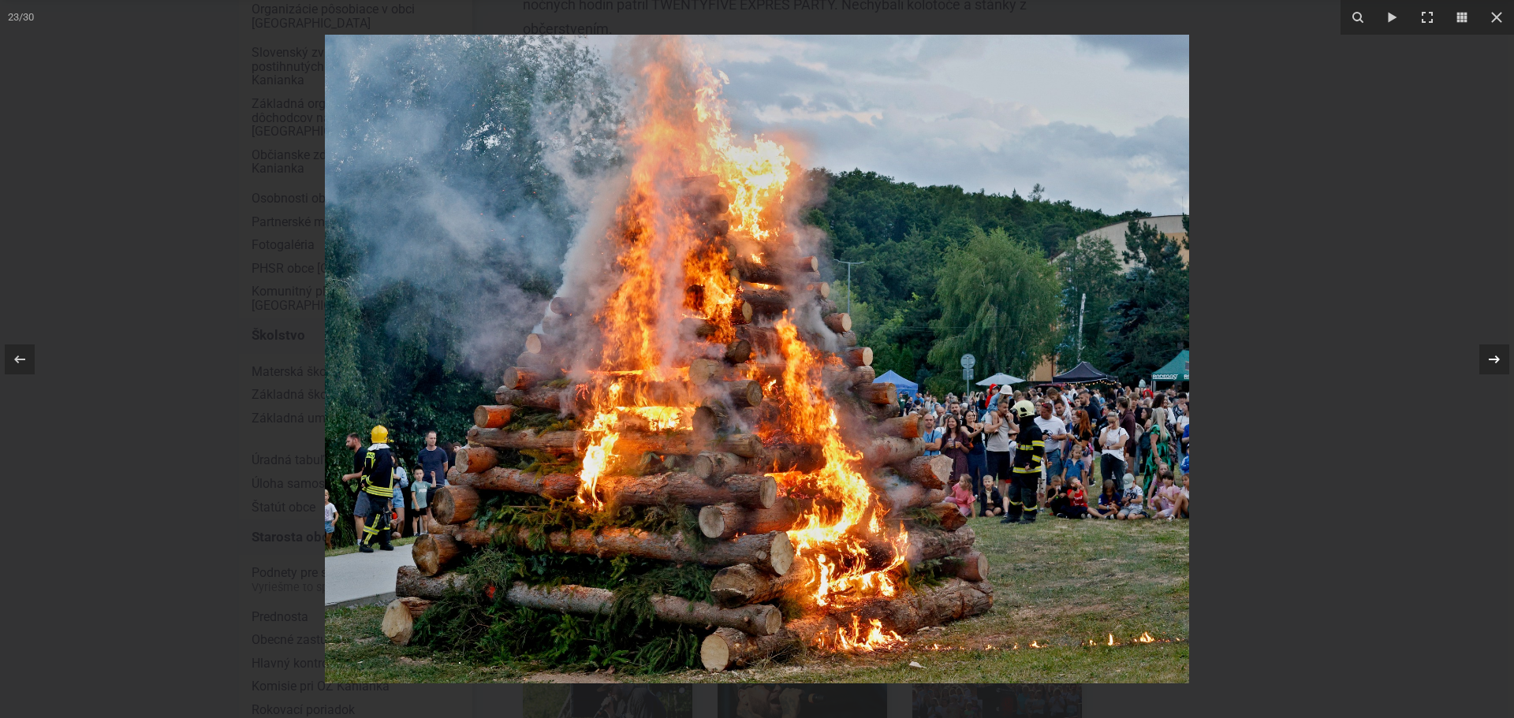
click at [1495, 355] on icon at bounding box center [1494, 359] width 19 height 19
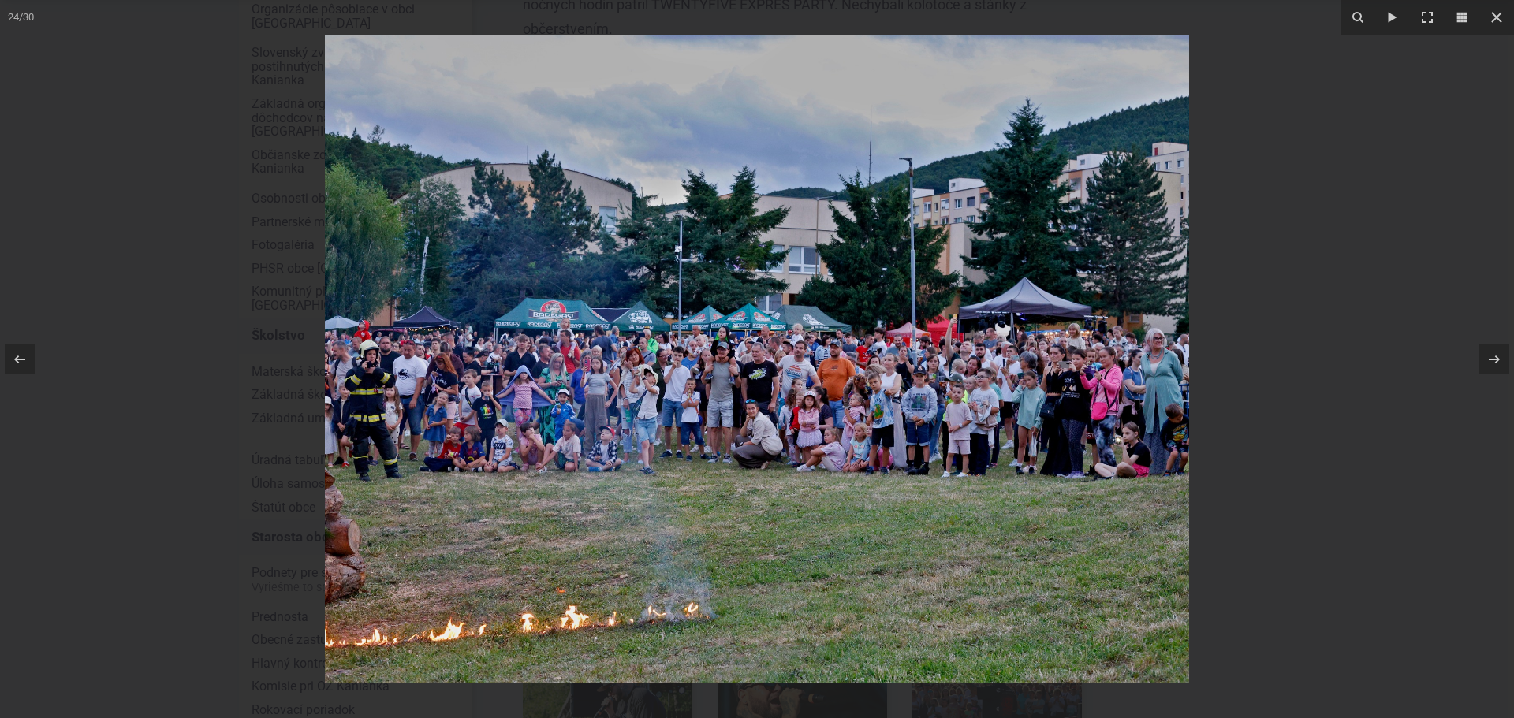
click at [636, 362] on img at bounding box center [757, 359] width 864 height 649
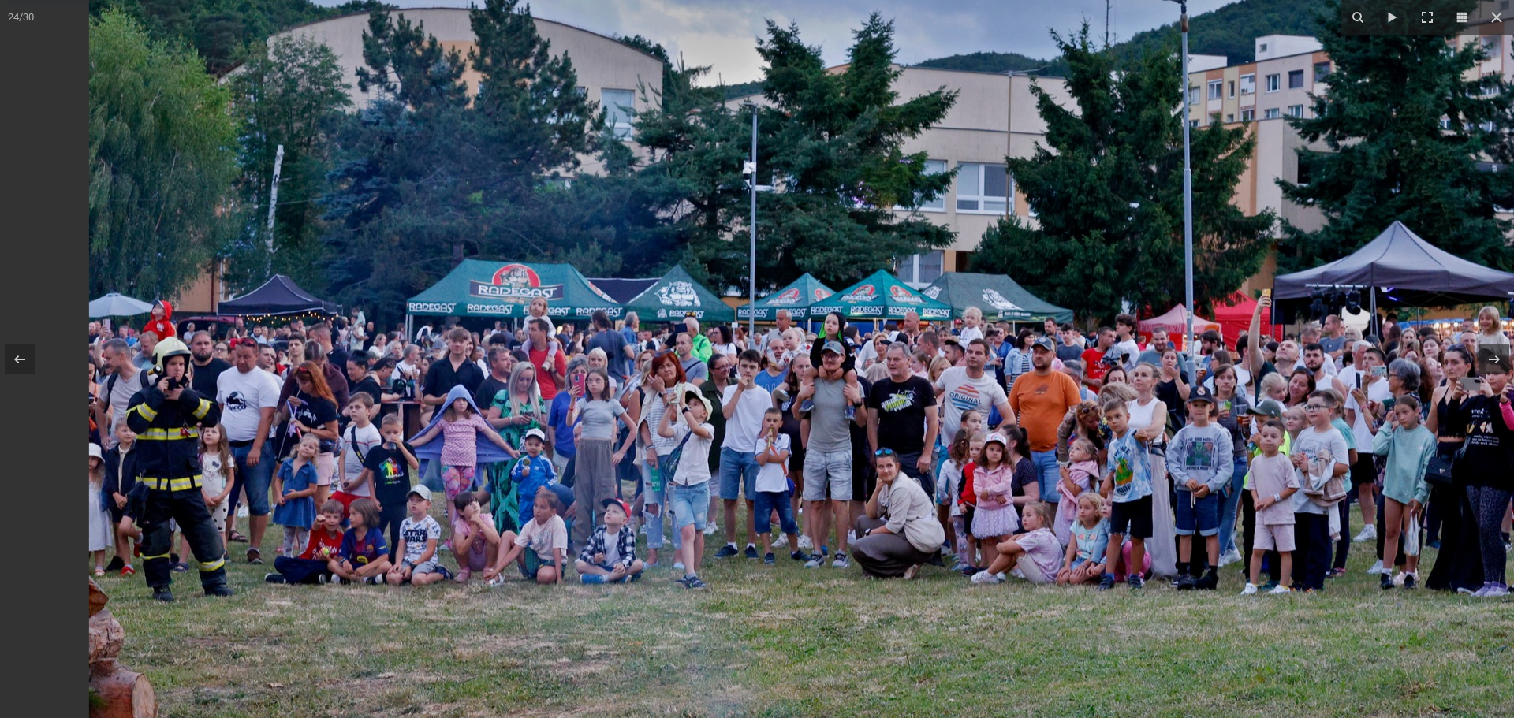
drag, startPoint x: 877, startPoint y: 352, endPoint x: 1208, endPoint y: 370, distance: 331.7
click at [1206, 370] on img at bounding box center [896, 373] width 1615 height 1213
